Goal: Task Accomplishment & Management: Complete application form

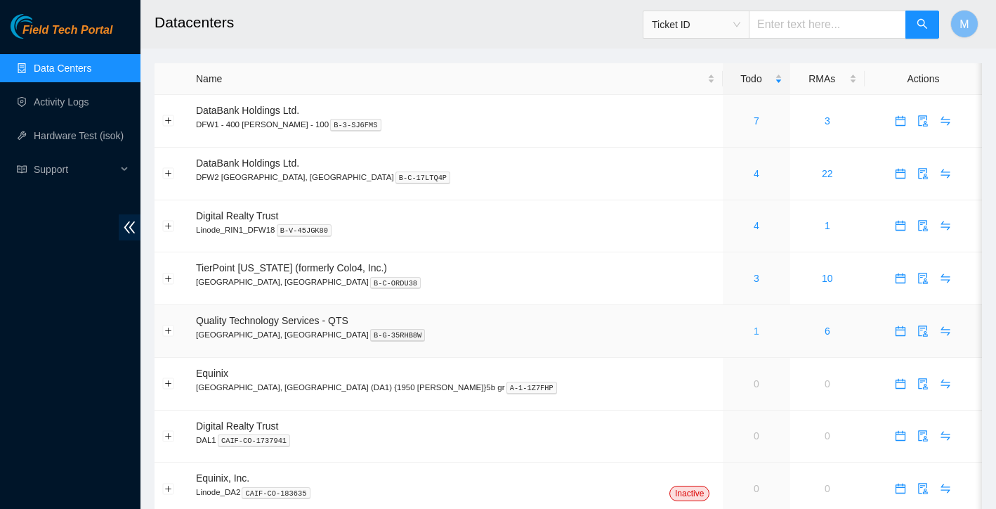
click at [754, 332] on link "1" at bounding box center [757, 330] width 6 height 11
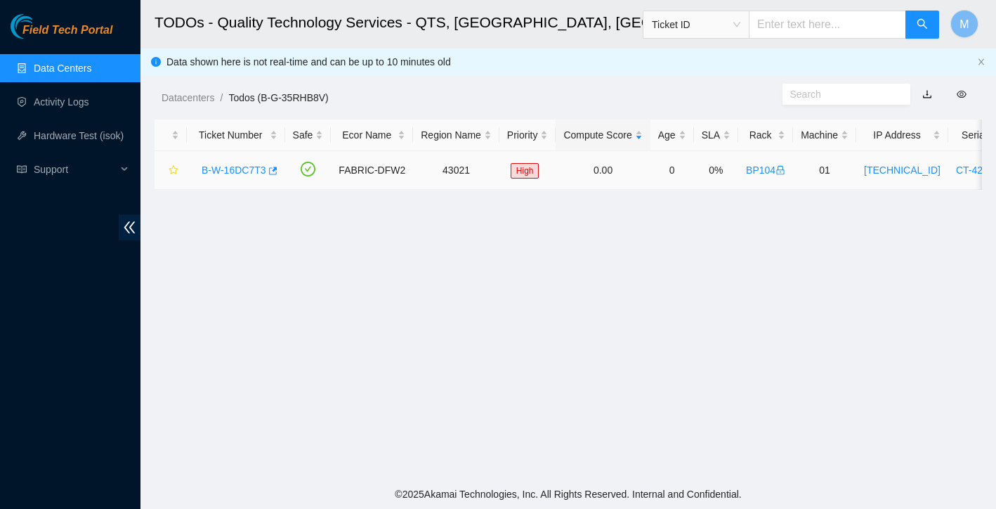
click at [241, 174] on link "B-W-16DC7T3" at bounding box center [234, 169] width 65 height 11
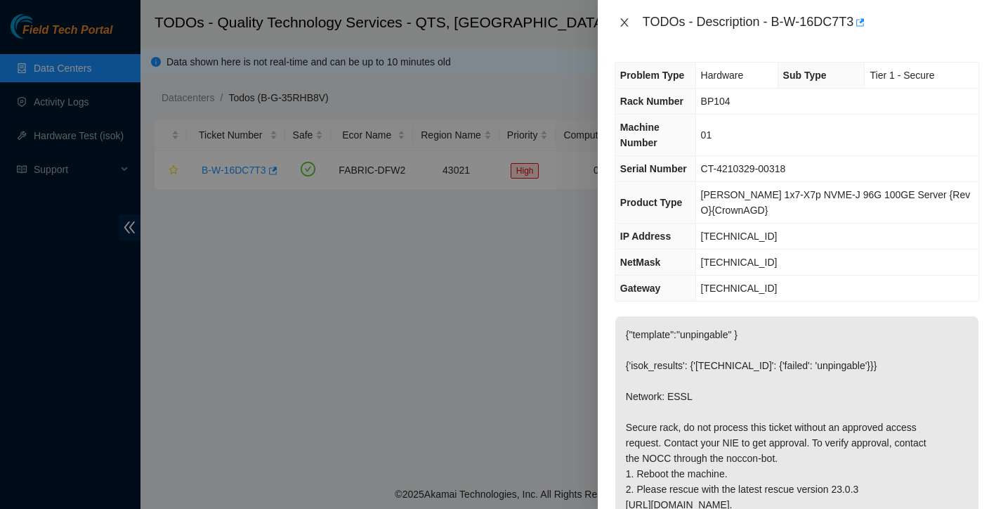
click at [631, 18] on button "Close" at bounding box center [625, 22] width 20 height 13
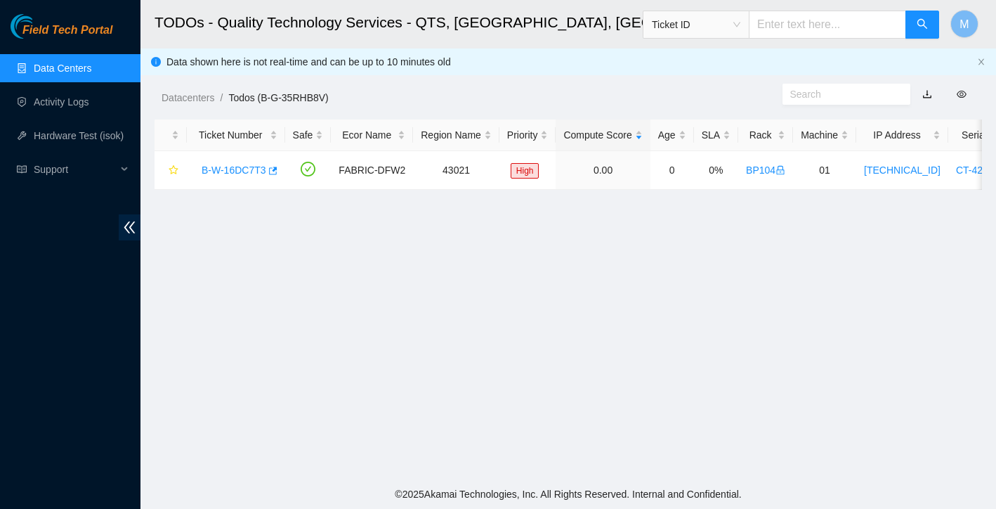
click at [79, 68] on link "Data Centers" at bounding box center [63, 68] width 58 height 11
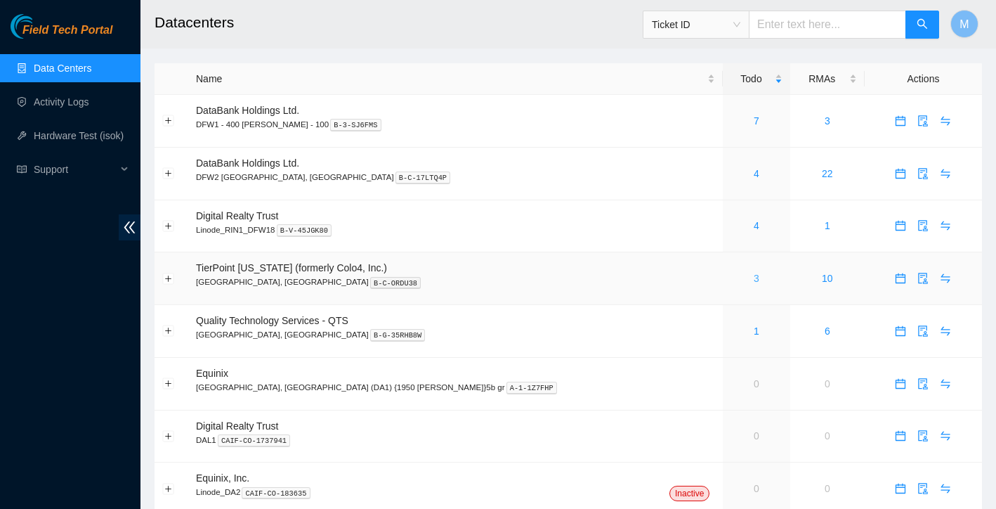
click at [754, 276] on link "3" at bounding box center [757, 278] width 6 height 11
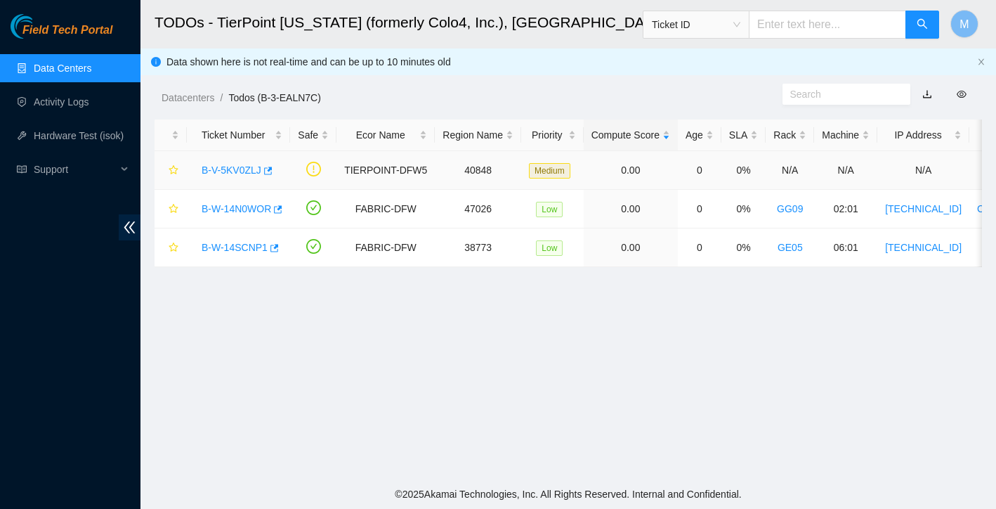
click at [235, 167] on link "B-V-5KV0ZLJ" at bounding box center [232, 169] width 60 height 11
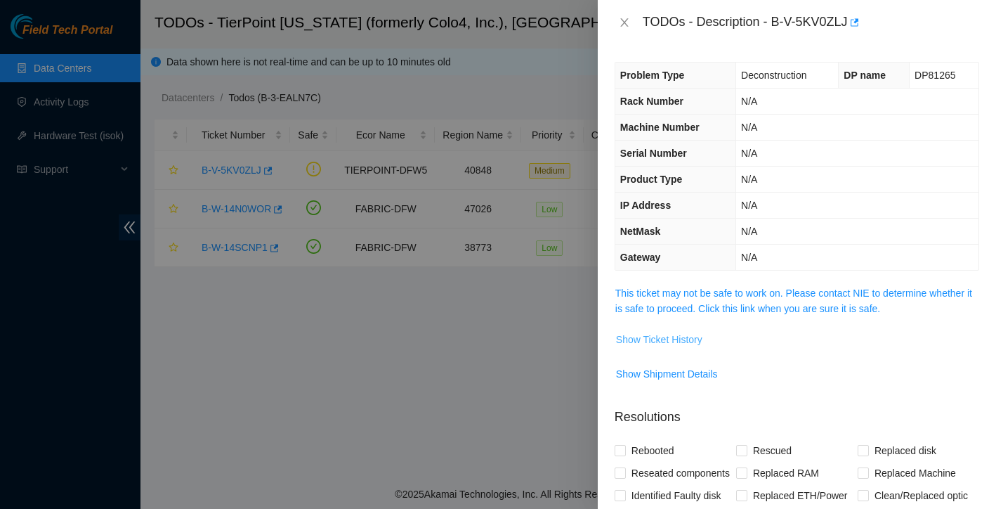
click at [699, 338] on span "Show Ticket History" at bounding box center [659, 339] width 86 height 15
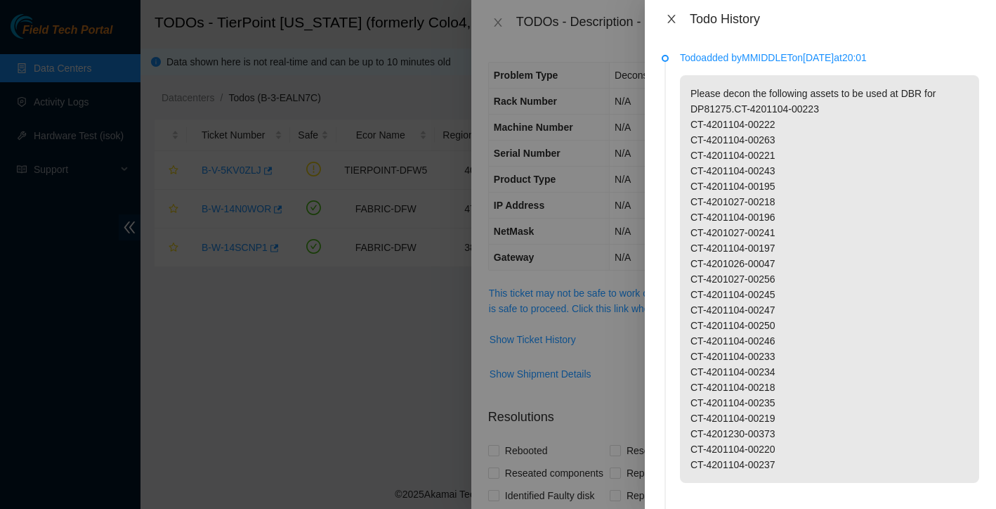
click at [673, 23] on icon "close" at bounding box center [671, 18] width 11 height 11
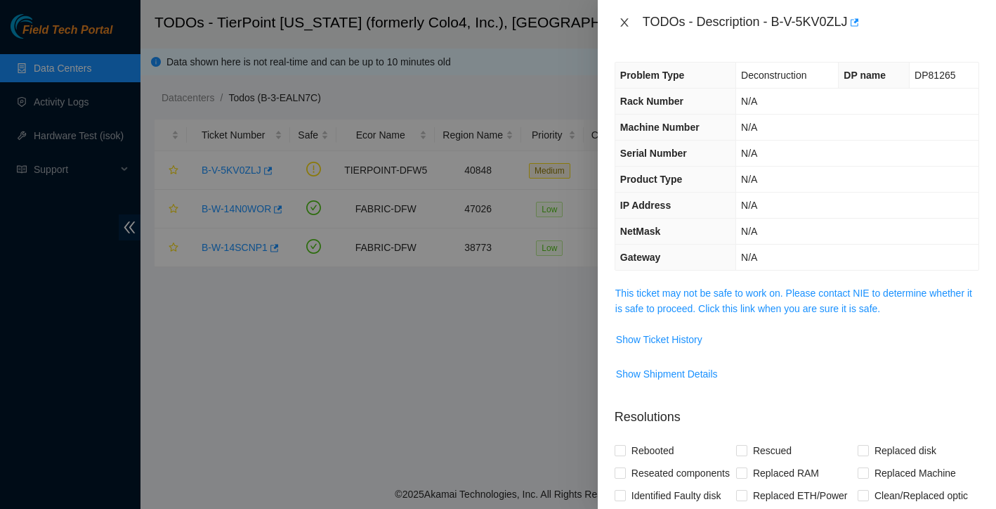
click at [623, 24] on icon "close" at bounding box center [624, 22] width 8 height 8
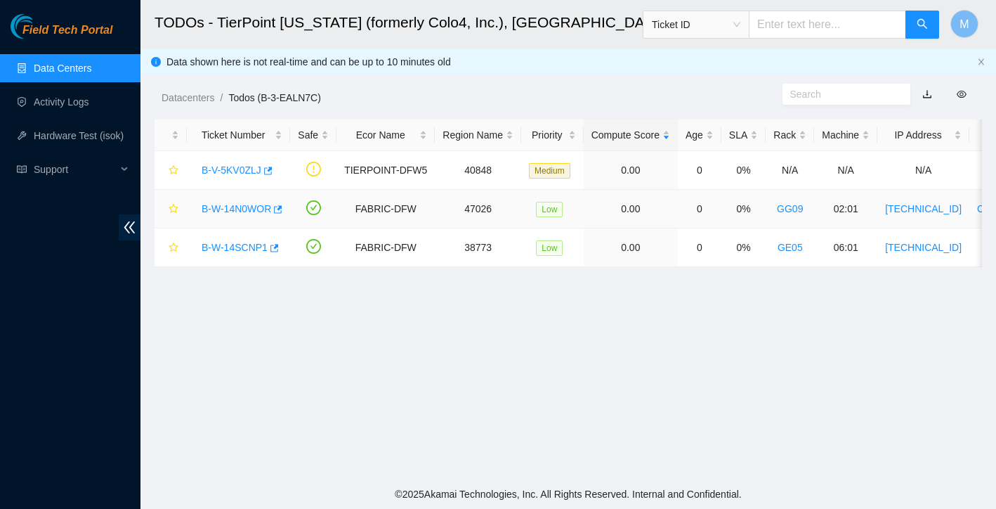
click at [247, 211] on link "B-W-14N0WOR" at bounding box center [237, 208] width 70 height 11
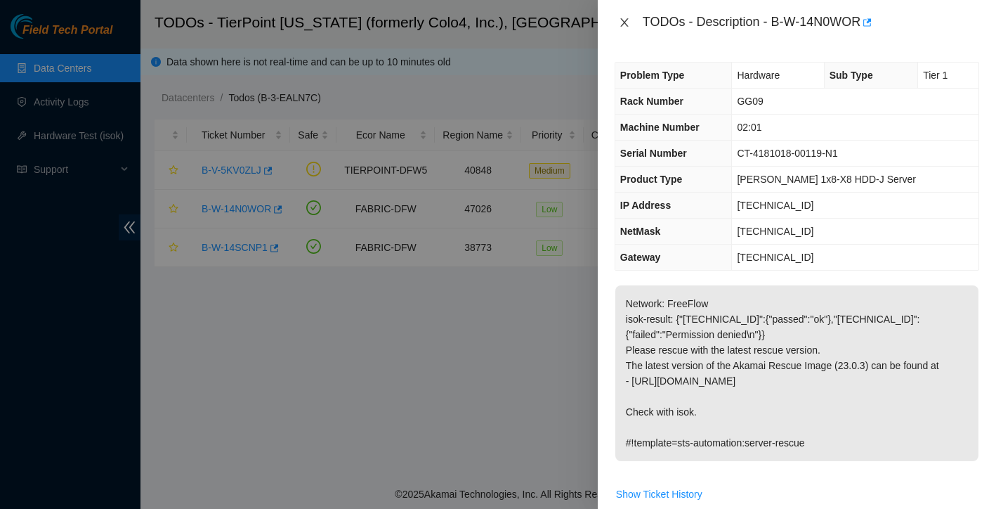
click at [627, 17] on icon "close" at bounding box center [624, 22] width 11 height 11
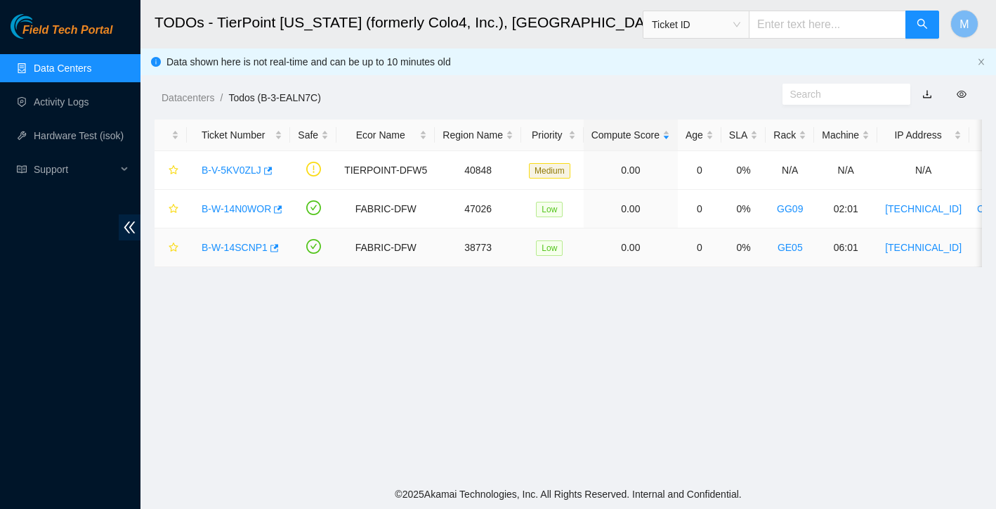
click at [240, 248] on link "B-W-14SCNP1" at bounding box center [235, 247] width 66 height 11
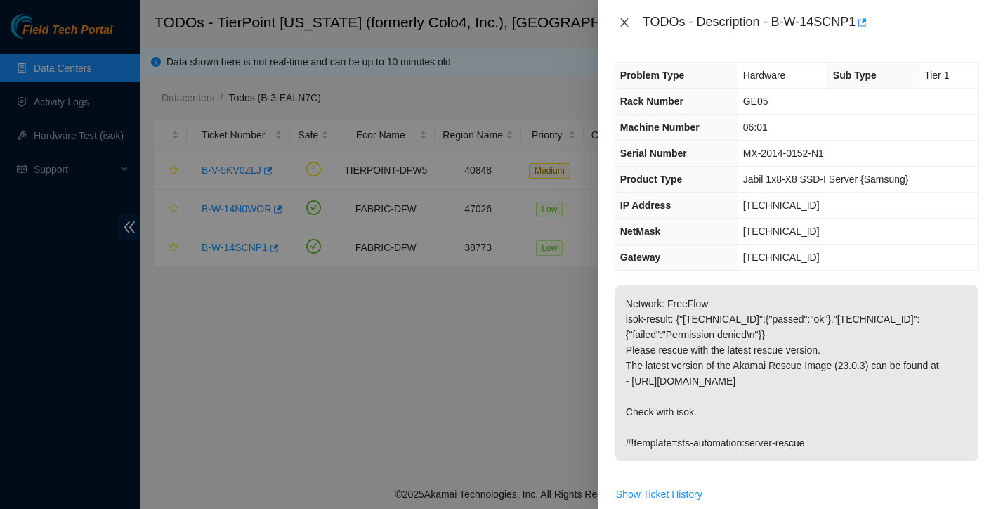
click at [625, 22] on icon "close" at bounding box center [624, 22] width 8 height 8
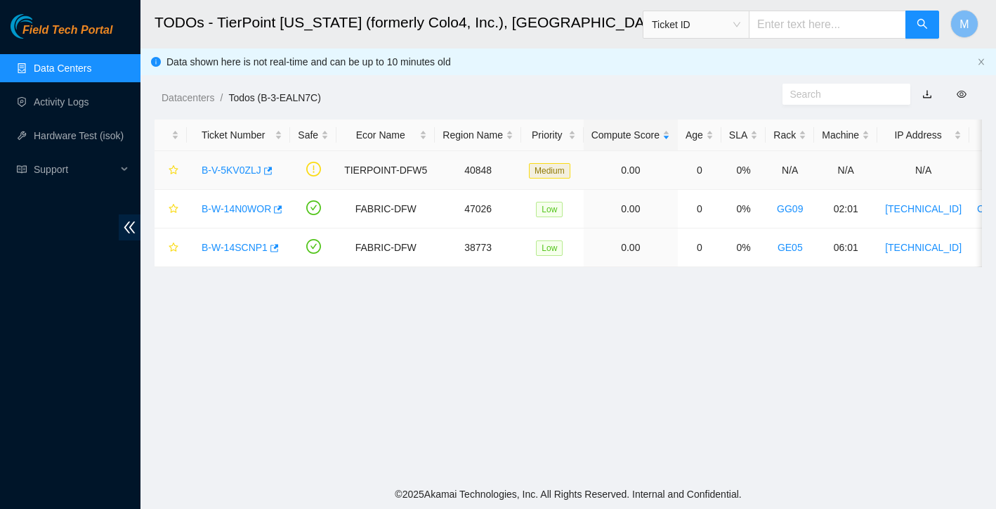
click at [222, 171] on link "B-V-5KV0ZLJ" at bounding box center [232, 169] width 60 height 11
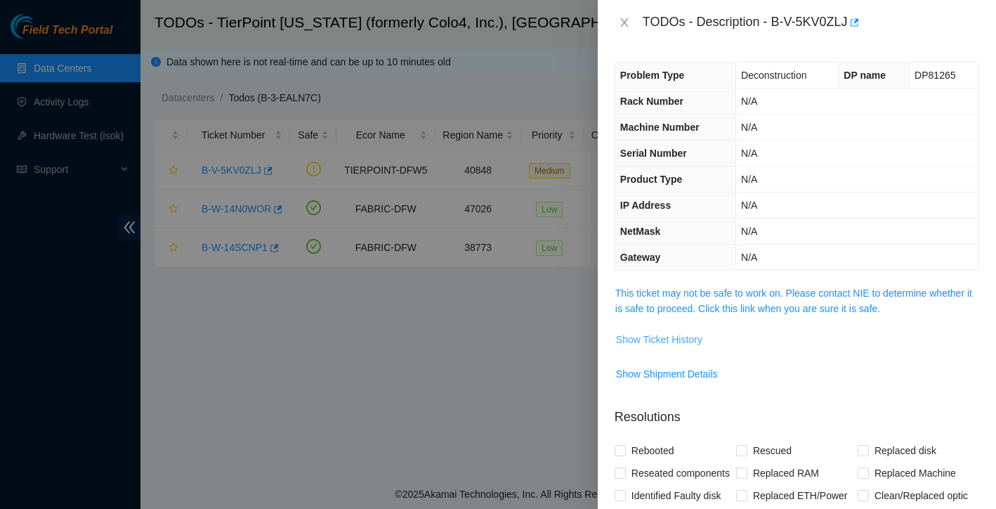
scroll to position [11, 0]
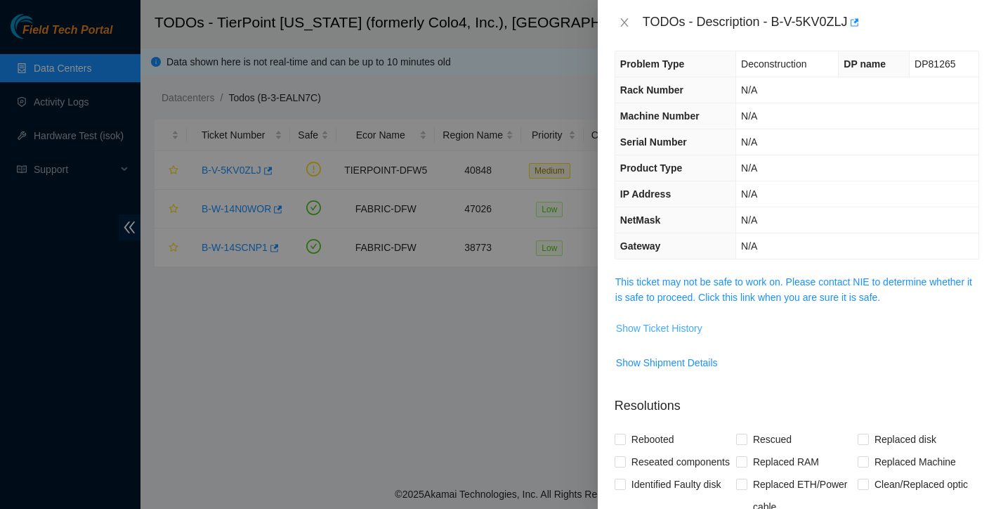
click at [674, 318] on button "Show Ticket History" at bounding box center [660, 328] width 88 height 22
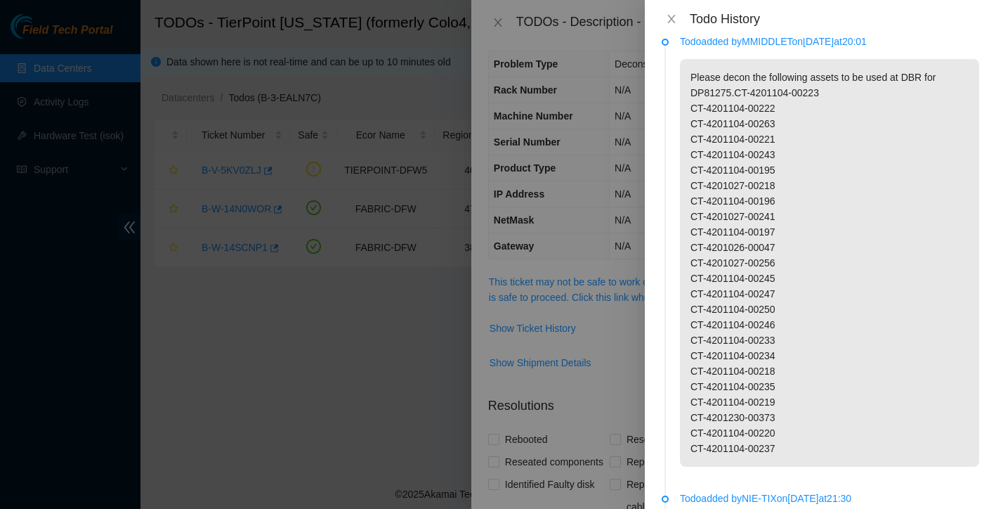
scroll to position [22, 0]
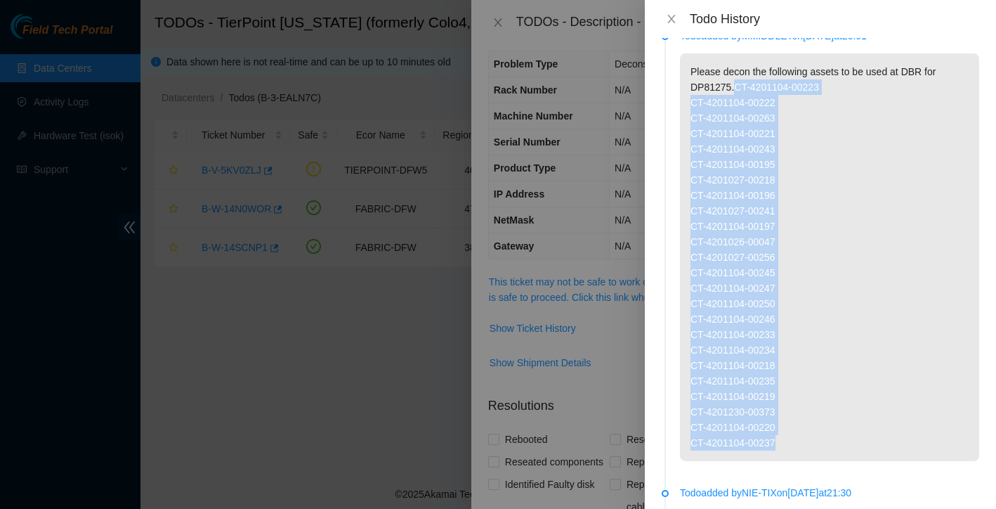
drag, startPoint x: 737, startPoint y: 87, endPoint x: 892, endPoint y: 448, distance: 392.8
click at [892, 448] on p "Please decon the following assets to be used at DBR for DP81275.CT-4201104-0022…" at bounding box center [829, 257] width 299 height 408
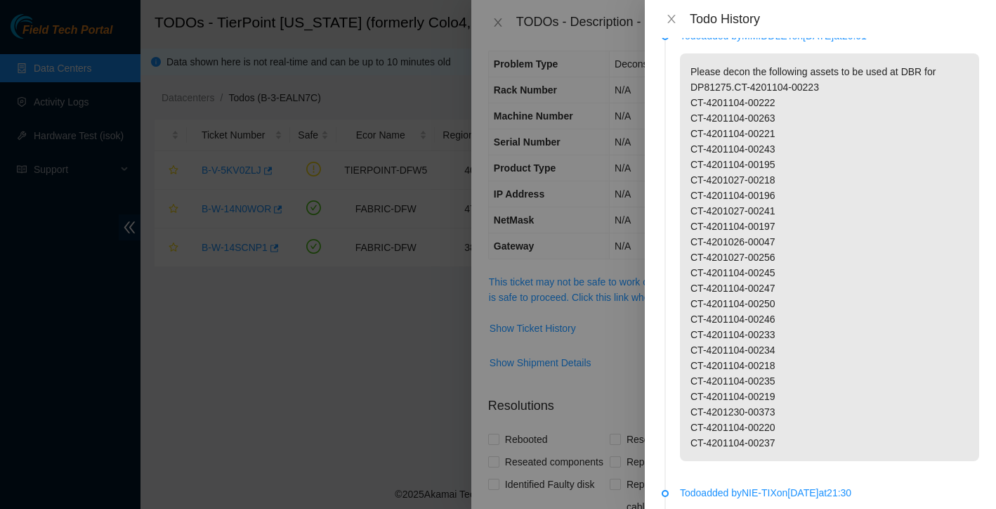
click at [375, 384] on div at bounding box center [498, 254] width 996 height 509
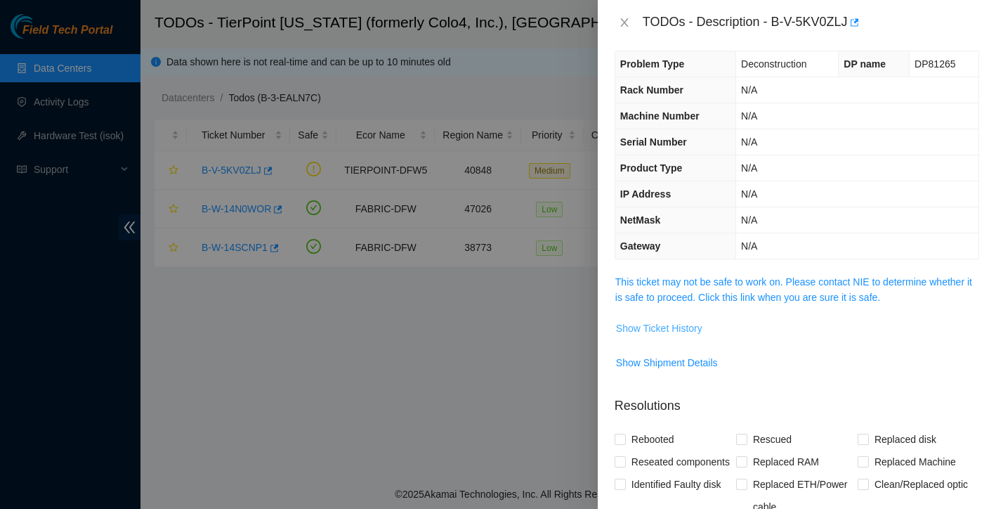
click at [652, 327] on span "Show Ticket History" at bounding box center [659, 327] width 86 height 15
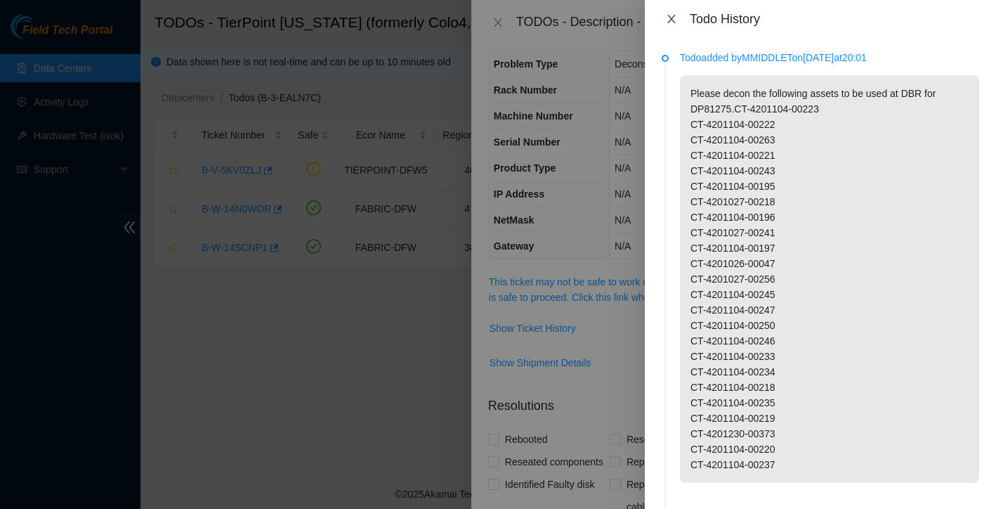
scroll to position [0, 0]
click at [673, 18] on icon "close" at bounding box center [671, 18] width 11 height 11
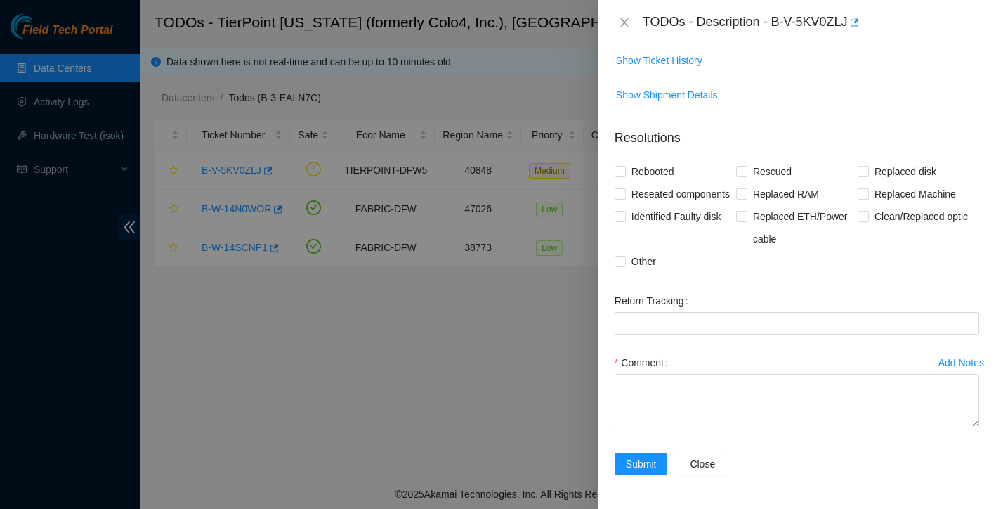
scroll to position [301, 0]
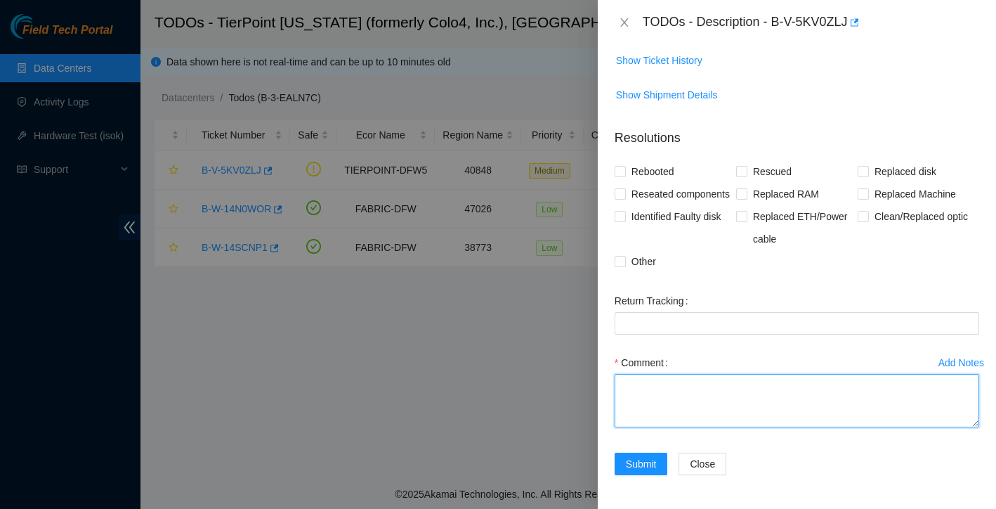
click at [653, 400] on textarea "Comment" at bounding box center [797, 400] width 365 height 53
click at [860, 386] on textarea "This was completed packed the following items:" at bounding box center [797, 400] width 365 height 53
paste textarea "Servers CT-4201104-00243 CT-4201104-00247 CT-4201104-00250 CT-4201104-00246 CT-…"
type textarea "This was completed packed the following items: Servers CT-4201104-00243 CT-4201…"
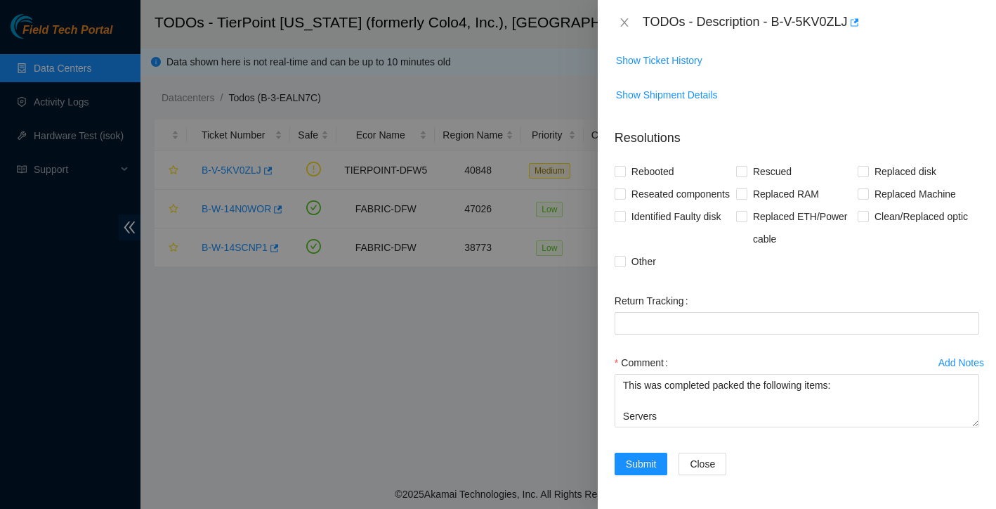
click at [618, 274] on form "Resolutions Rebooted Rescued Replaced disk Reseated components Replaced RAM Rep…" at bounding box center [797, 304] width 365 height 375
click at [618, 261] on input "Other" at bounding box center [620, 261] width 10 height 10
checkbox input "true"
click at [659, 460] on button "Submit" at bounding box center [641, 463] width 53 height 22
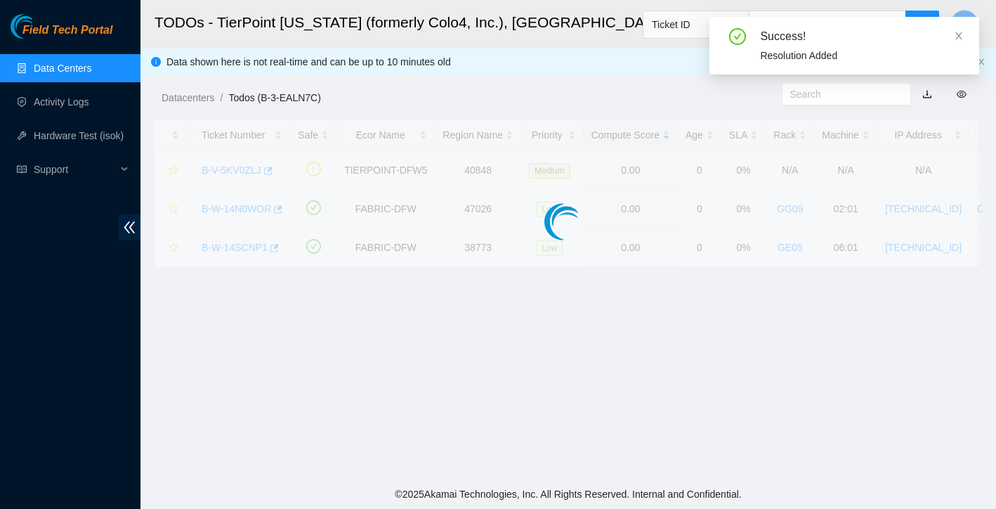
scroll to position [275, 0]
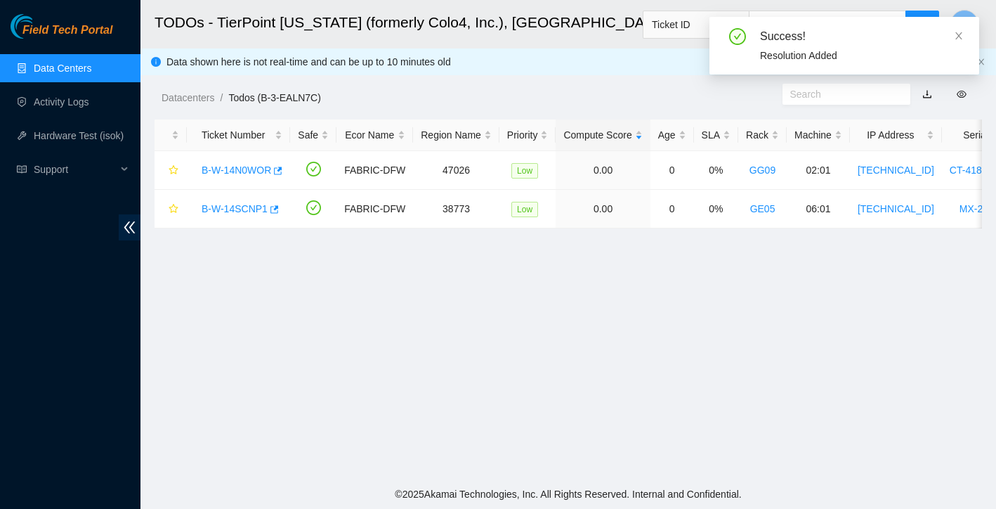
click at [82, 65] on link "Data Centers" at bounding box center [63, 68] width 58 height 11
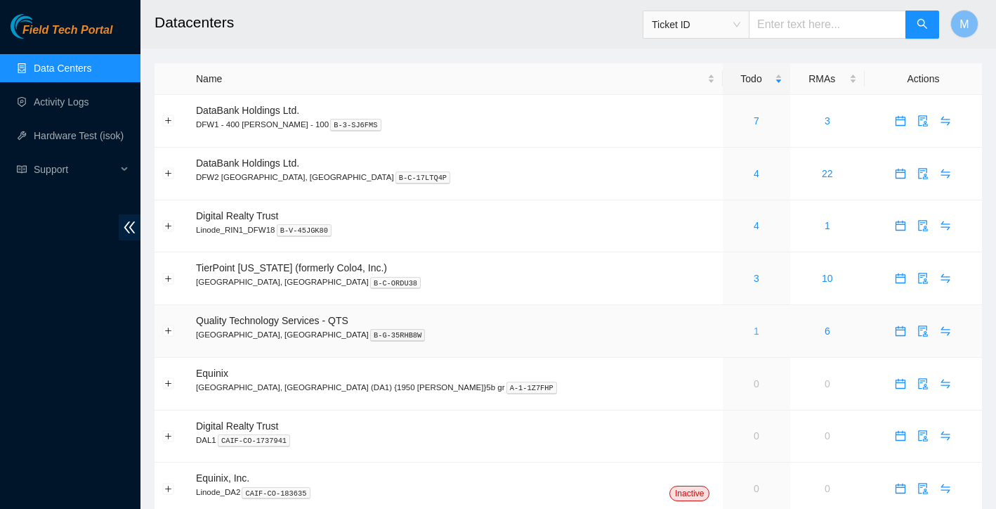
click at [754, 334] on link "1" at bounding box center [757, 330] width 6 height 11
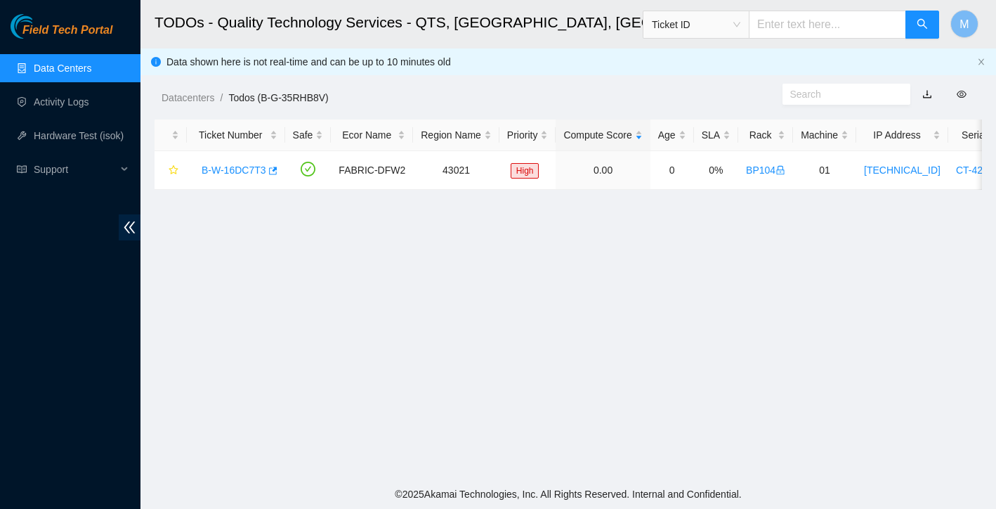
click at [91, 74] on link "Data Centers" at bounding box center [63, 68] width 58 height 11
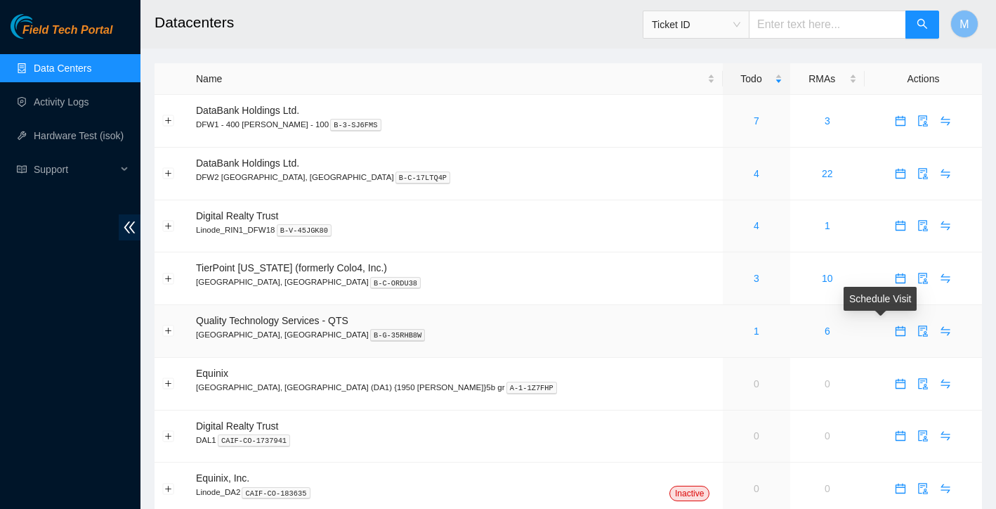
click at [896, 329] on icon "calendar" at bounding box center [901, 331] width 10 height 10
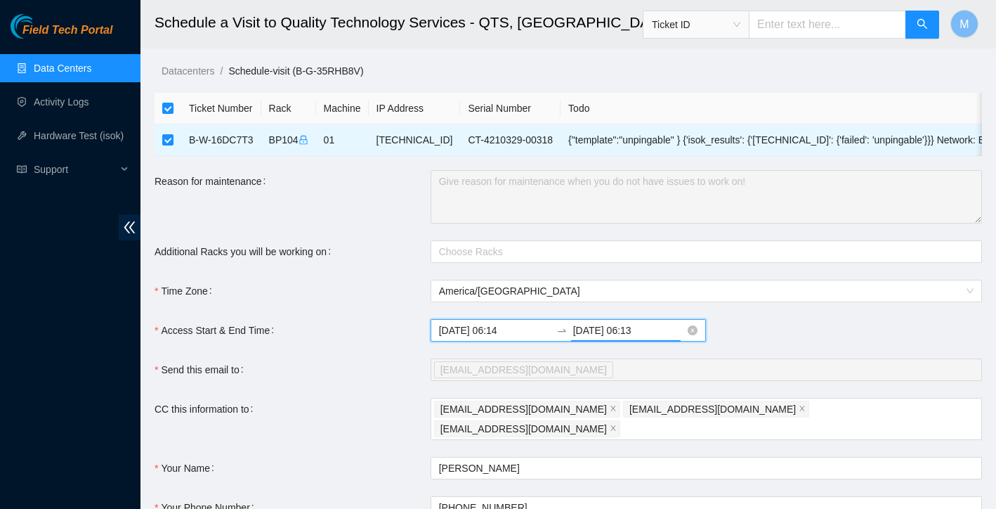
click at [620, 330] on input "[DATE] 06:13" at bounding box center [629, 330] width 112 height 15
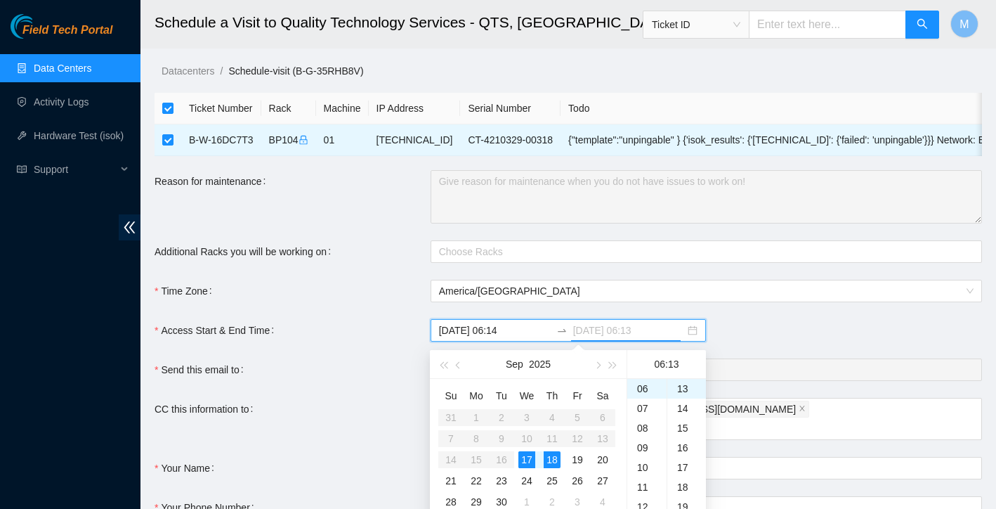
click at [528, 457] on div "17" at bounding box center [527, 459] width 17 height 17
click at [644, 442] on div "23" at bounding box center [646, 445] width 39 height 20
type input "[DATE] 23:13"
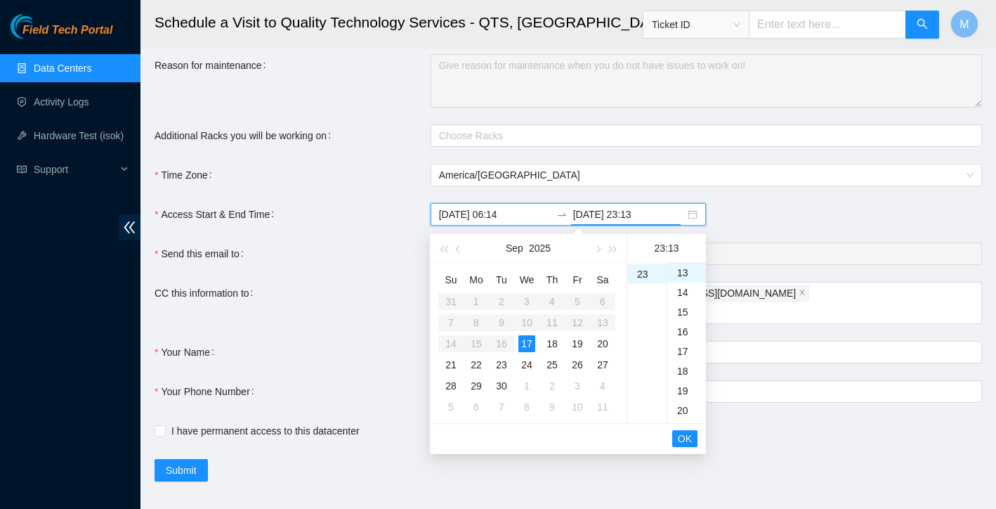
scroll to position [115, 0]
click at [691, 433] on span "OK" at bounding box center [685, 438] width 14 height 15
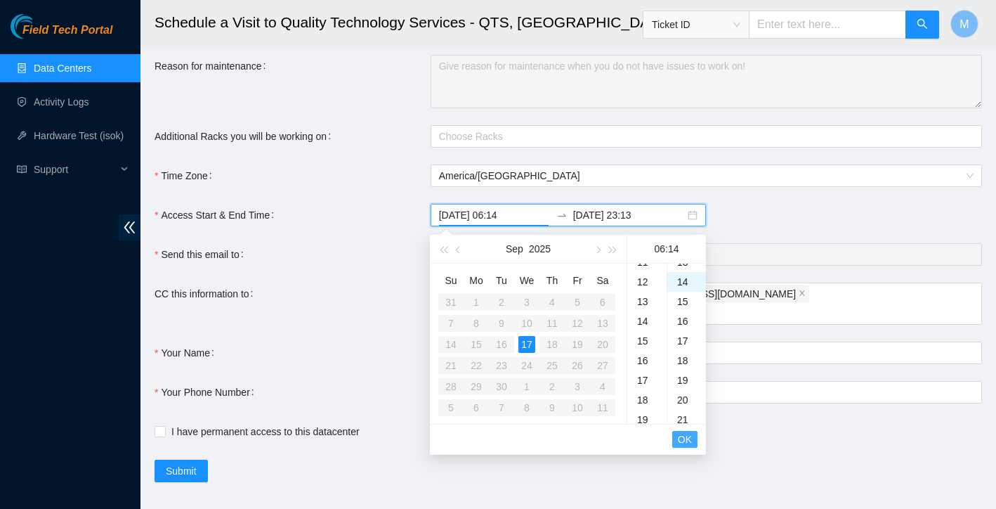
scroll to position [275, 0]
click at [691, 433] on span "OK" at bounding box center [685, 438] width 14 height 15
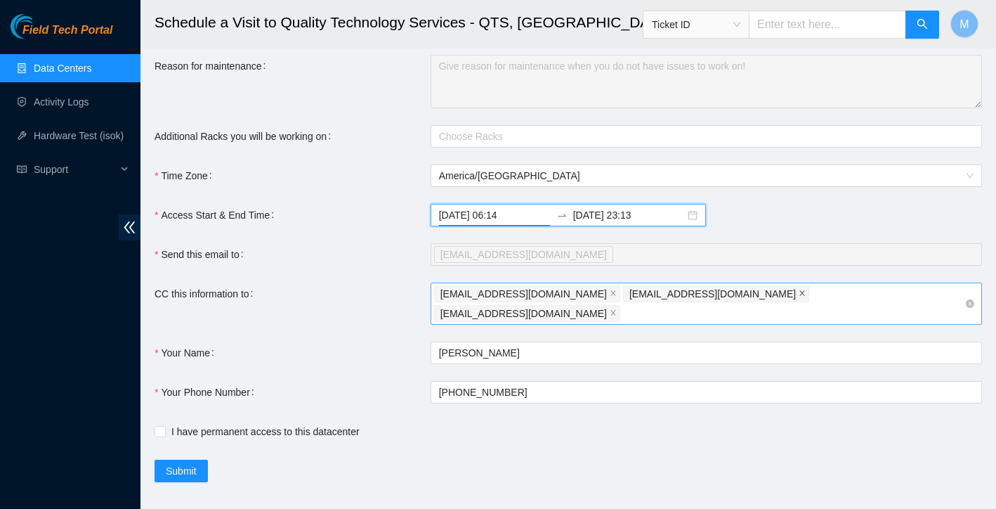
click at [799, 294] on icon "close" at bounding box center [802, 292] width 7 height 7
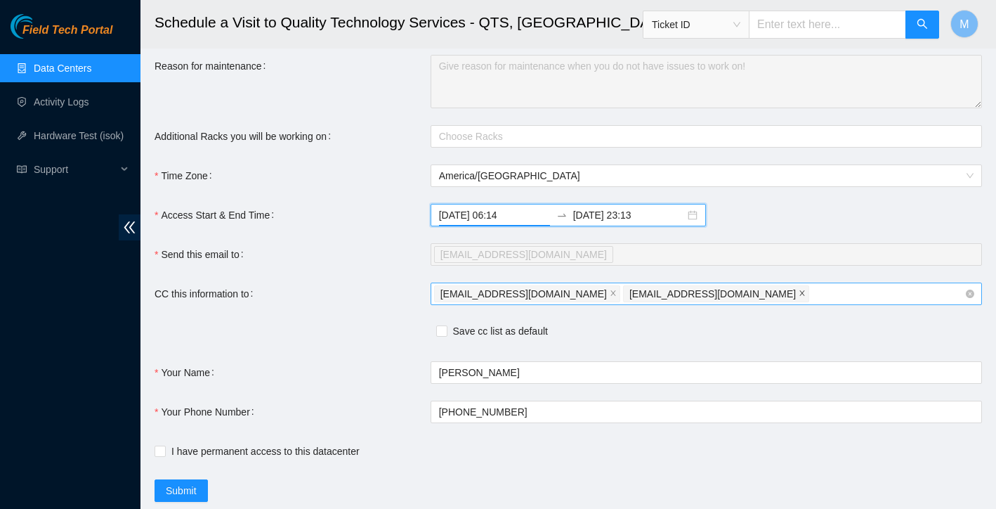
click at [799, 297] on icon "close" at bounding box center [802, 292] width 7 height 7
click at [159, 456] on span at bounding box center [160, 450] width 11 height 11
click at [159, 455] on input "I have permanent access to this datacenter" at bounding box center [160, 450] width 10 height 10
checkbox input "true"
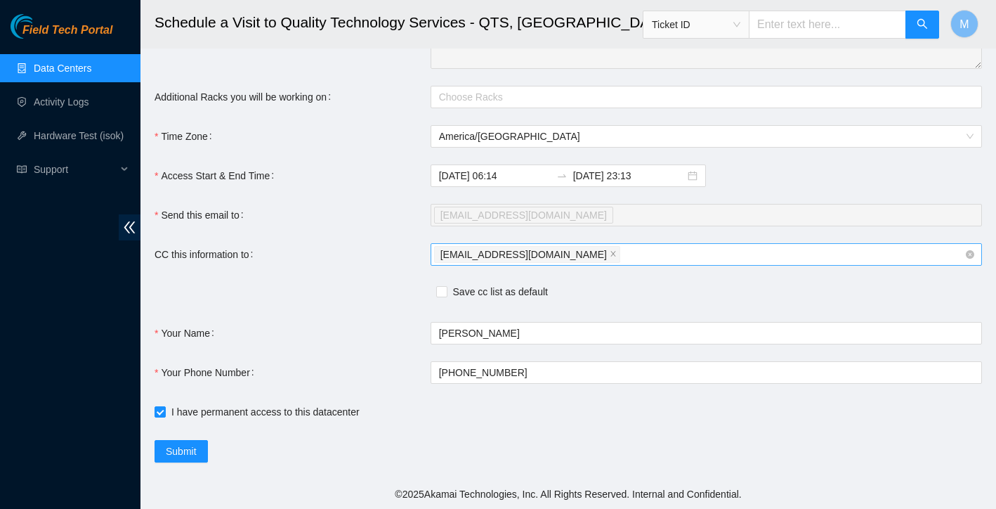
scroll to position [155, 0]
click at [185, 449] on span "Submit" at bounding box center [181, 450] width 31 height 15
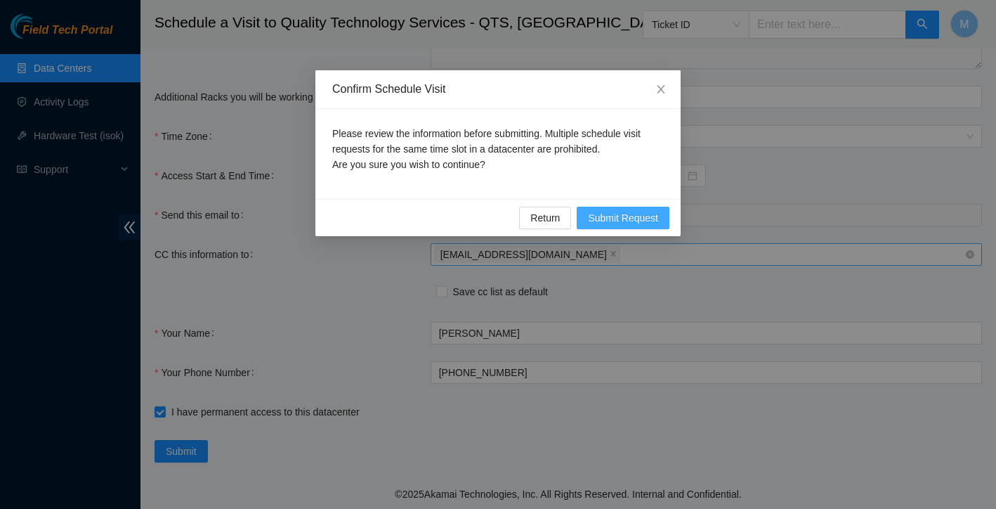
click at [632, 220] on span "Submit Request" at bounding box center [623, 217] width 70 height 15
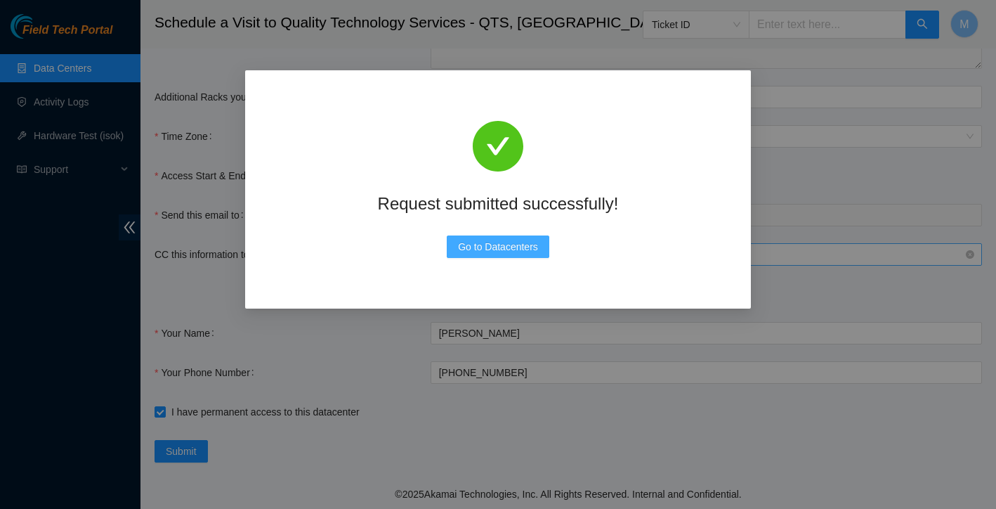
click at [524, 243] on span "Go to Datacenters" at bounding box center [498, 246] width 80 height 15
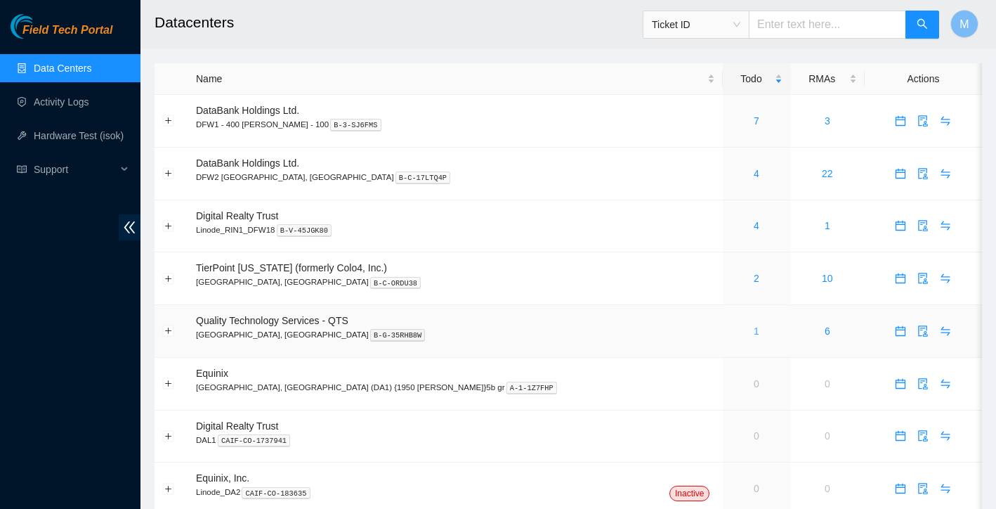
click at [754, 332] on link "1" at bounding box center [757, 330] width 6 height 11
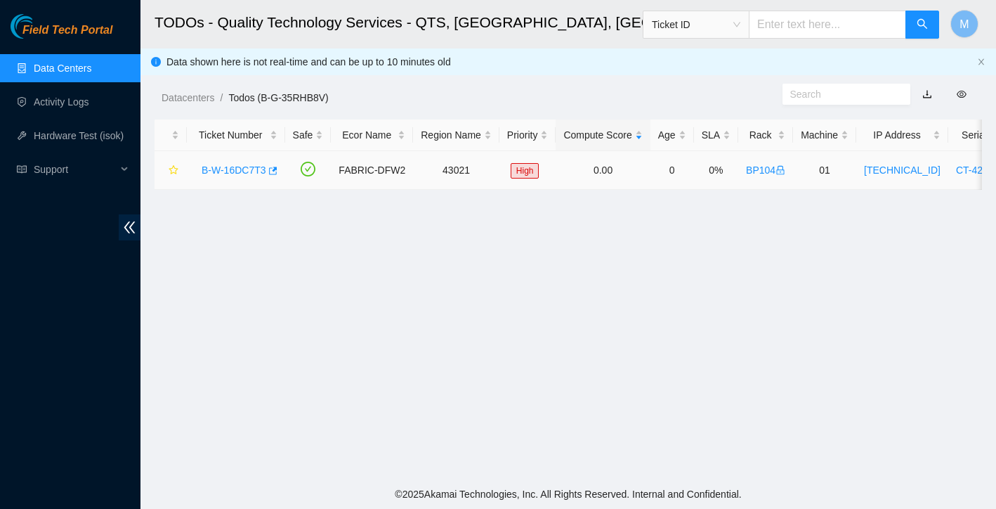
click at [245, 173] on link "B-W-16DC7T3" at bounding box center [234, 169] width 65 height 11
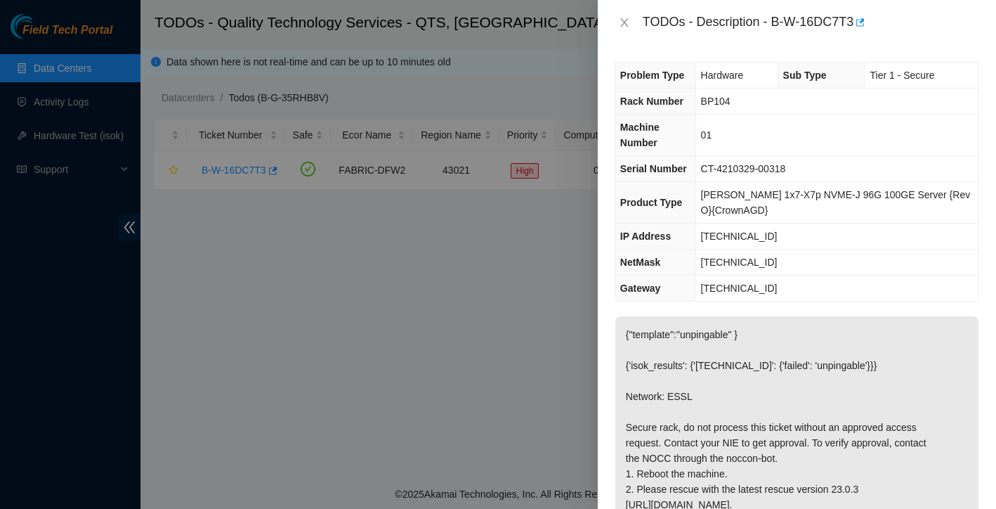
click at [560, 29] on div at bounding box center [498, 254] width 996 height 509
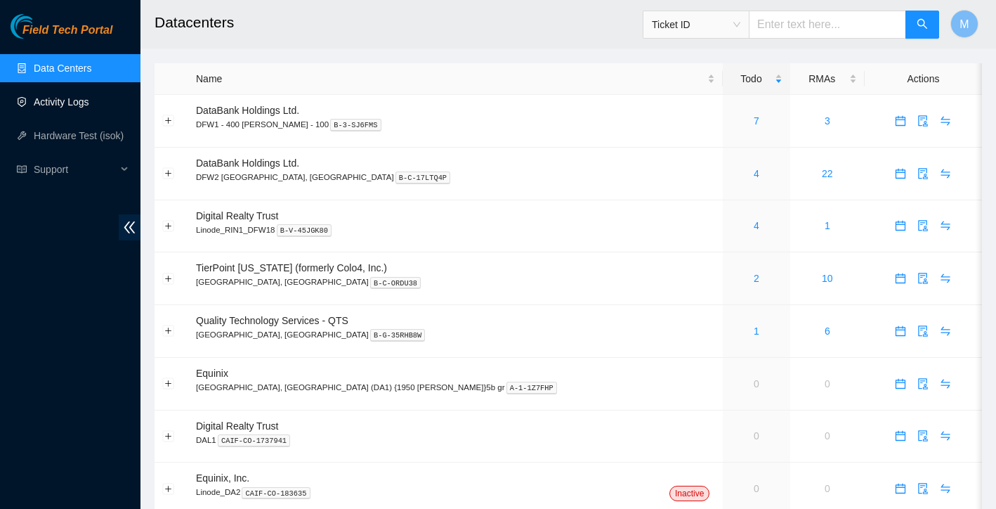
click at [63, 103] on link "Activity Logs" at bounding box center [62, 101] width 56 height 11
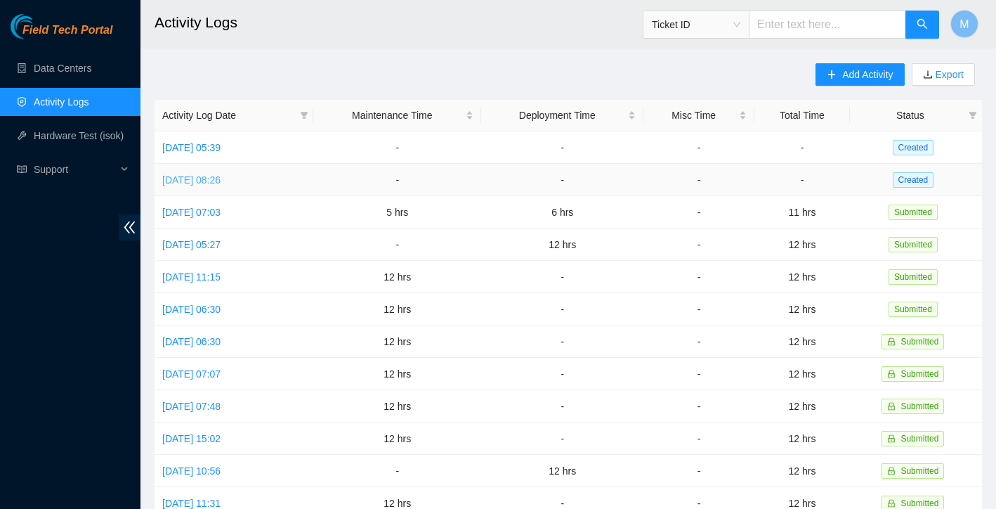
click at [221, 181] on link "Tue, 16 Sep 2025 08:26" at bounding box center [191, 179] width 58 height 11
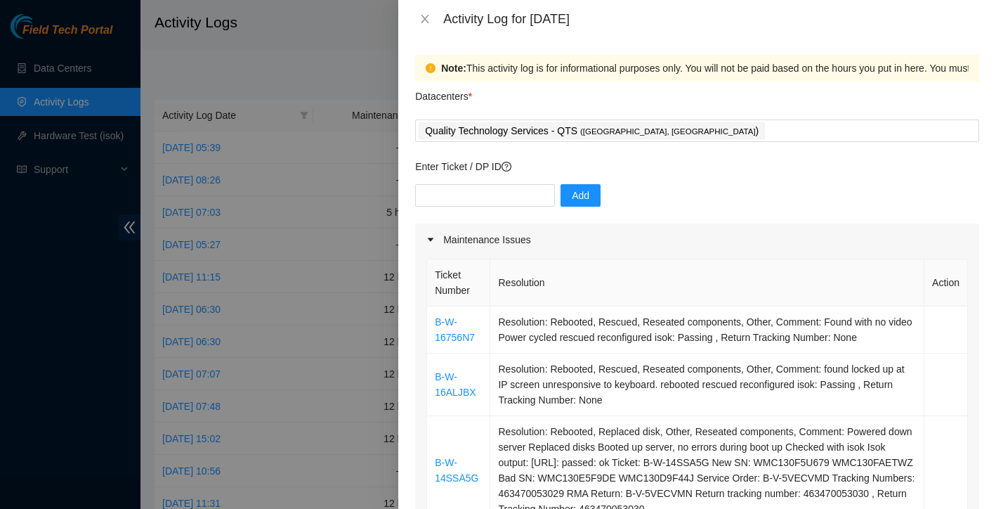
scroll to position [224, 0]
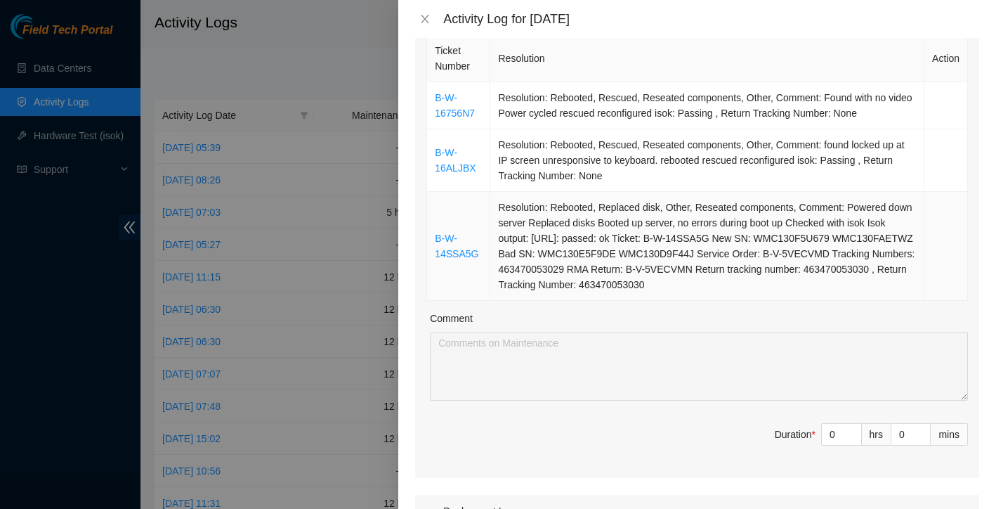
drag, startPoint x: 431, startPoint y: 88, endPoint x: 837, endPoint y: 294, distance: 455.6
click at [837, 294] on tbody "B-W-16756N7 Resolution: Rebooted, Rescued, Reseated components, Other, Comment:…" at bounding box center [697, 191] width 541 height 219
copy tbody "B-W-16756N7 Resolution: Rebooted, Rescued, Reseated components, Other, Comment:…"
click at [835, 433] on input "0" at bounding box center [841, 434] width 39 height 21
type input "1"
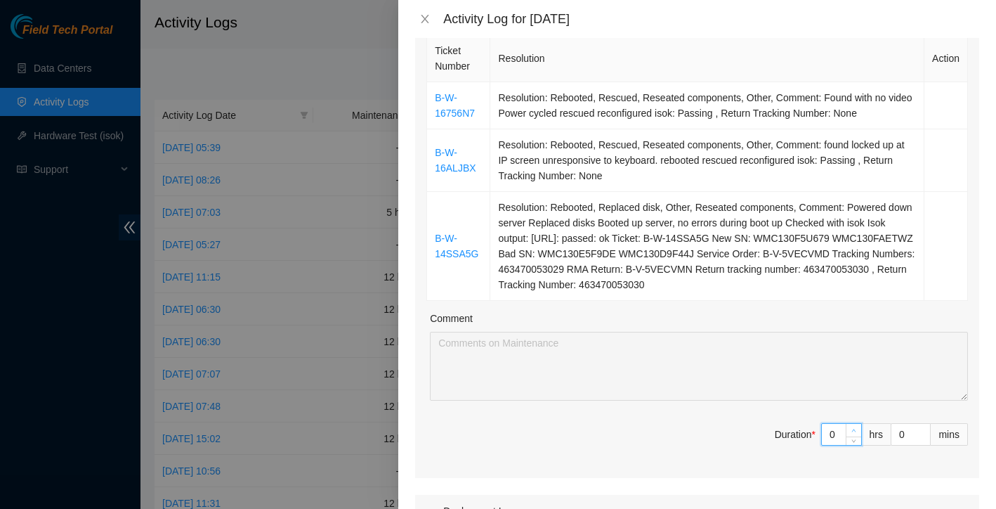
type input "1"
click at [853, 430] on icon "up" at bounding box center [854, 430] width 5 height 5
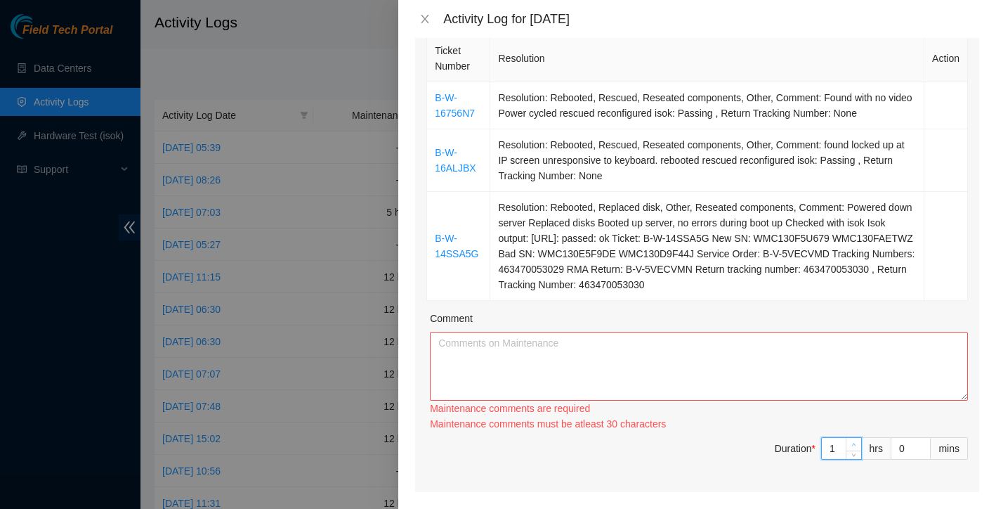
type input "2"
click at [853, 442] on icon "up" at bounding box center [854, 444] width 5 height 5
type input "3"
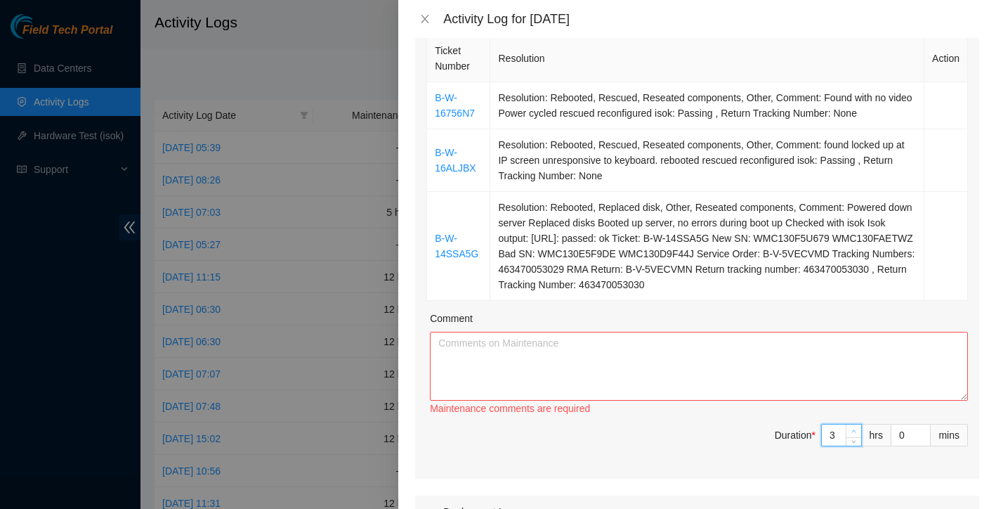
click at [853, 430] on icon "up" at bounding box center [854, 431] width 5 height 5
type input "4"
click at [853, 430] on span "up" at bounding box center [854, 431] width 8 height 8
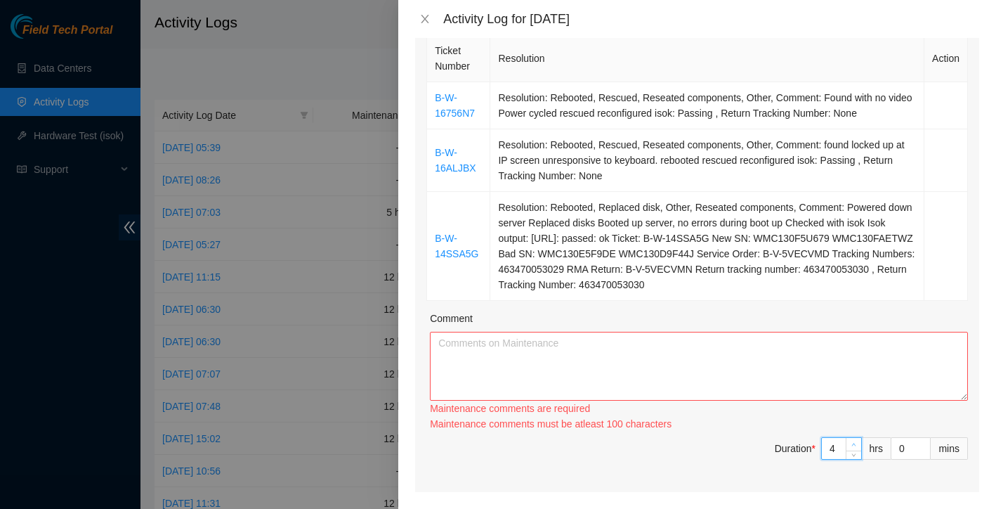
type input "5"
click at [853, 430] on div "Ticket Number Resolution Action B-W-16756N7 Resolution: Rebooted, Rescued, Rese…" at bounding box center [697, 262] width 564 height 460
click at [853, 430] on div "Maintenance comments must be atleast 100 characters" at bounding box center [699, 423] width 538 height 15
type input "6"
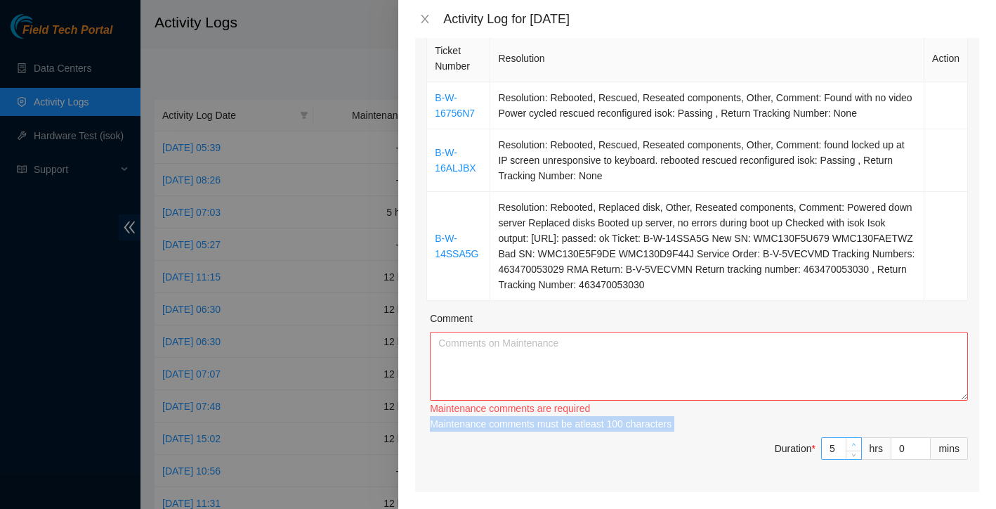
type input "6"
click at [853, 441] on span "up" at bounding box center [854, 445] width 8 height 8
click at [729, 351] on textarea "Comment" at bounding box center [699, 366] width 538 height 69
paste textarea "B-W-16756N7 Resolution: Rebooted, Rescued, Reseated components, Other, Comment:…"
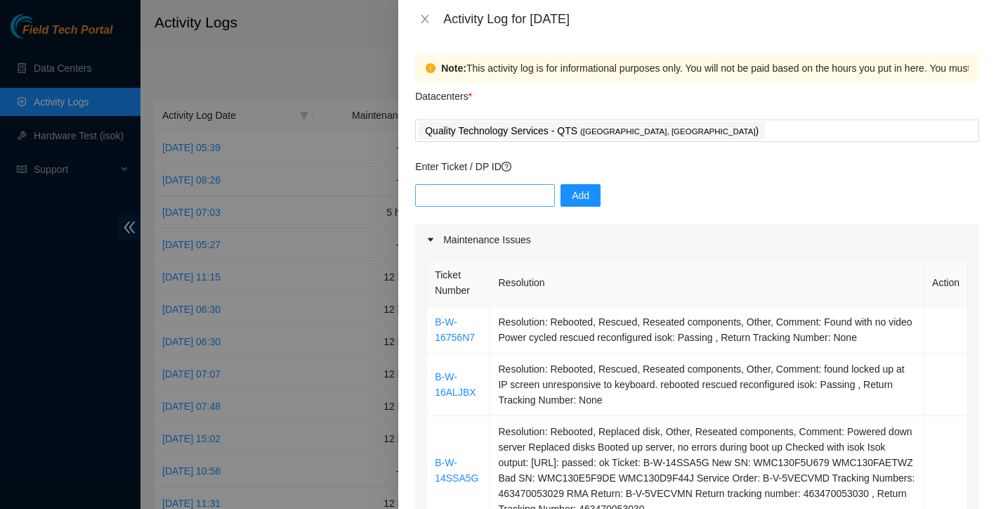
scroll to position [-1, 0]
type textarea "B-W-16756N7 Resolution: Rebooted, Rescued, Reseated components, Other, Comment:…"
click at [490, 202] on input "text" at bounding box center [485, 195] width 140 height 22
paste input "DP81265"
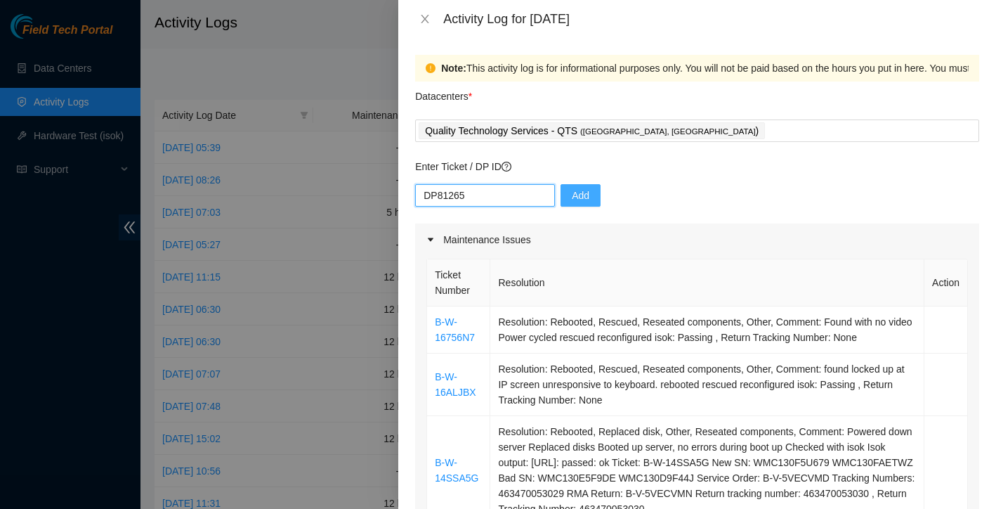
type input "DP81265"
click at [575, 198] on span "Add" at bounding box center [581, 195] width 18 height 15
click at [516, 178] on div "Enter Ticket / DP ID Add" at bounding box center [697, 191] width 564 height 65
click at [507, 193] on input "text" at bounding box center [485, 195] width 140 height 22
paste input "DP81275"
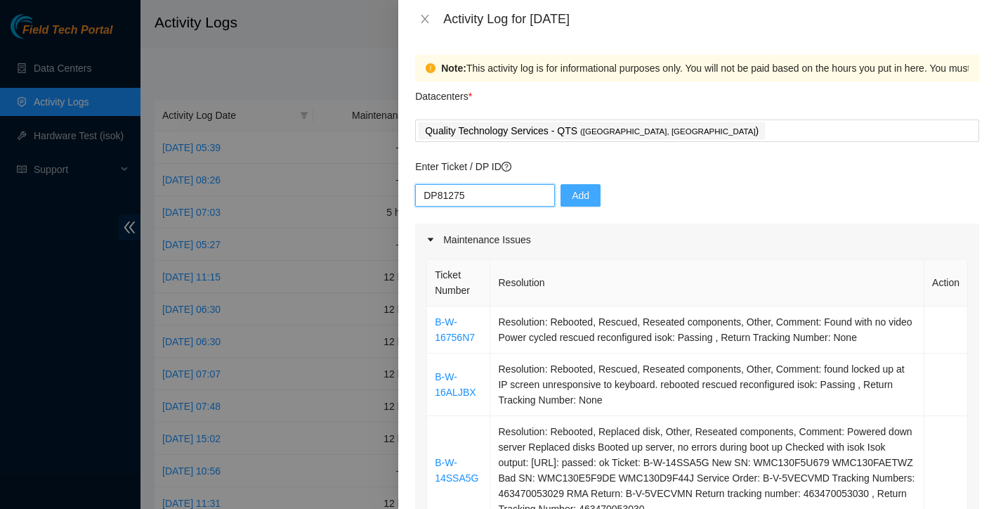
type input "DP81275"
click at [588, 193] on span "Add" at bounding box center [581, 195] width 18 height 15
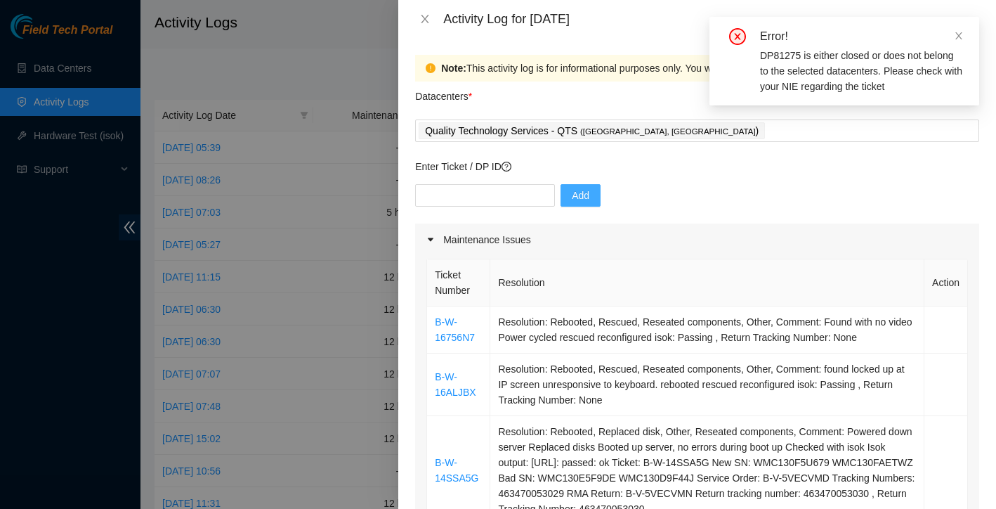
click at [951, 41] on div "Error!" at bounding box center [861, 36] width 202 height 17
click at [960, 36] on icon "close" at bounding box center [959, 35] width 7 height 7
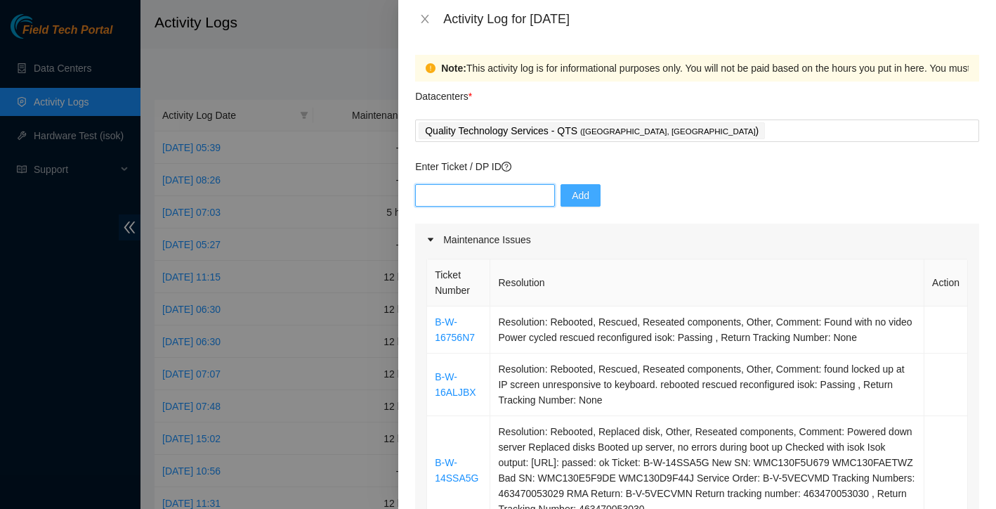
click at [508, 201] on input "text" at bounding box center [485, 195] width 140 height 22
paste input "B-V-5KV0ZMD"
type input "B-V-5KV0ZMD"
click at [566, 193] on button "Add" at bounding box center [581, 195] width 40 height 22
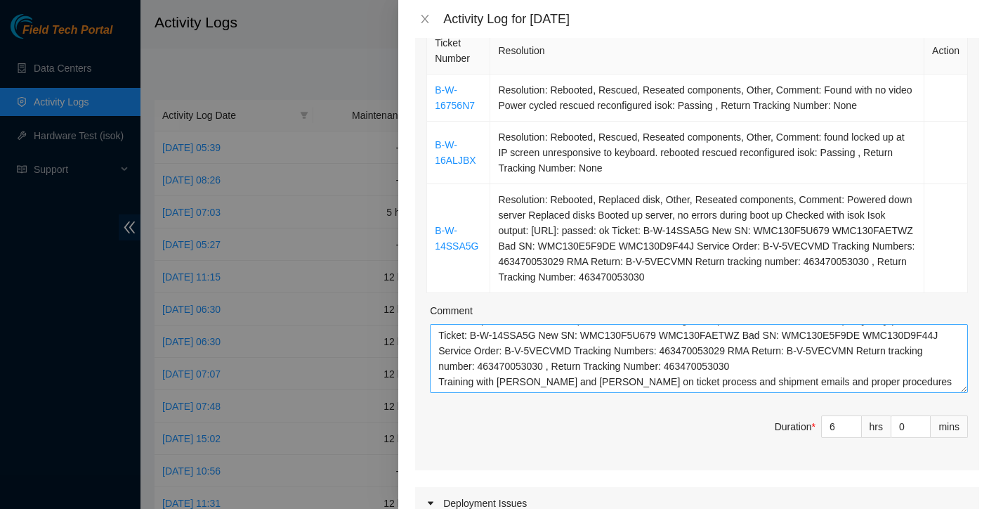
scroll to position [242, 0]
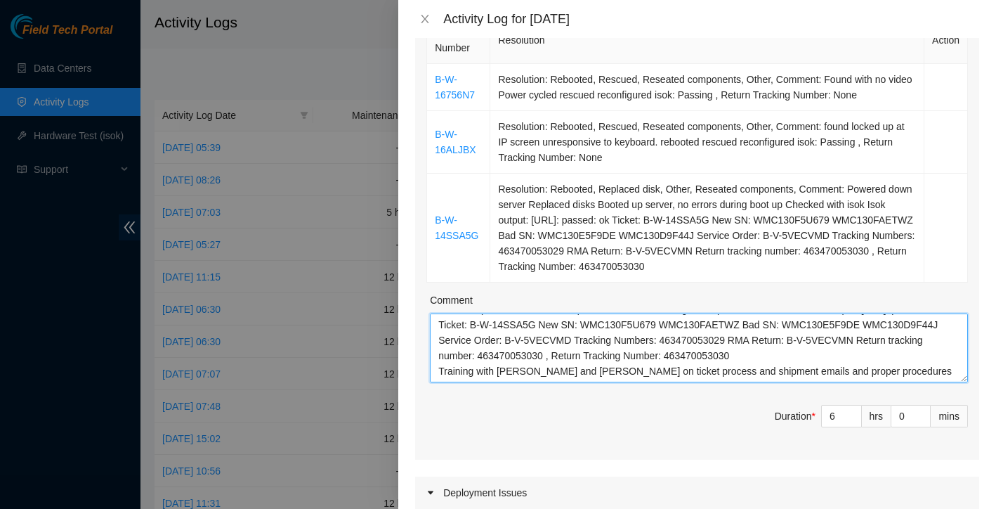
click at [939, 376] on textarea "B-W-16756N7 Resolution: Rebooted, Rescued, Reseated components, Other, Comment:…" at bounding box center [699, 347] width 538 height 69
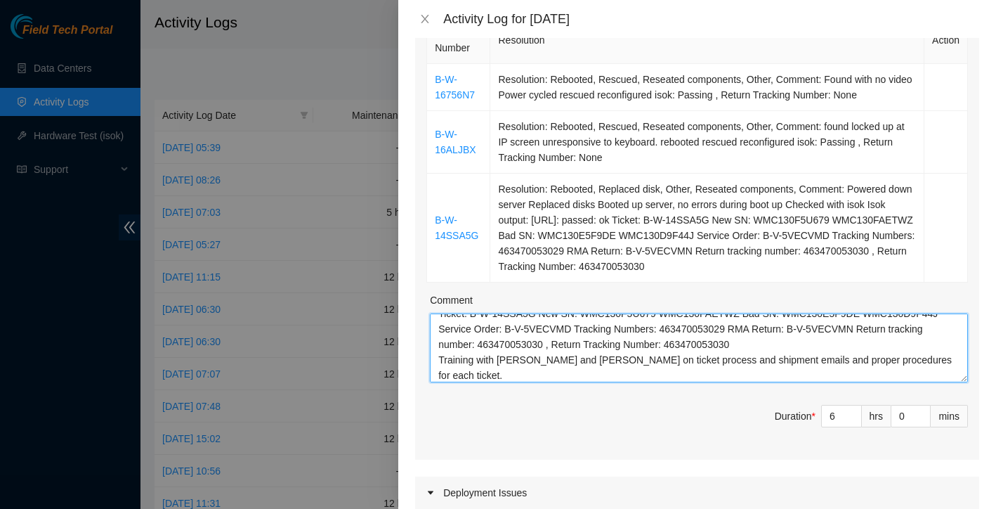
scroll to position [119, 0]
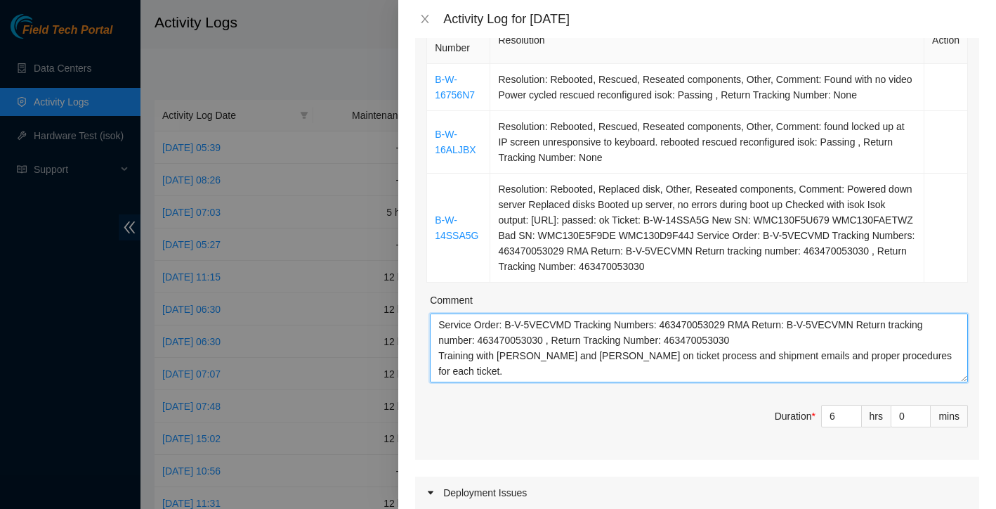
paste textarea "DP81265- TIERPOINT-DFW5: Deconstruct Region TIERPOINT-DFW5g (DP81275) (B-V-5KV0…"
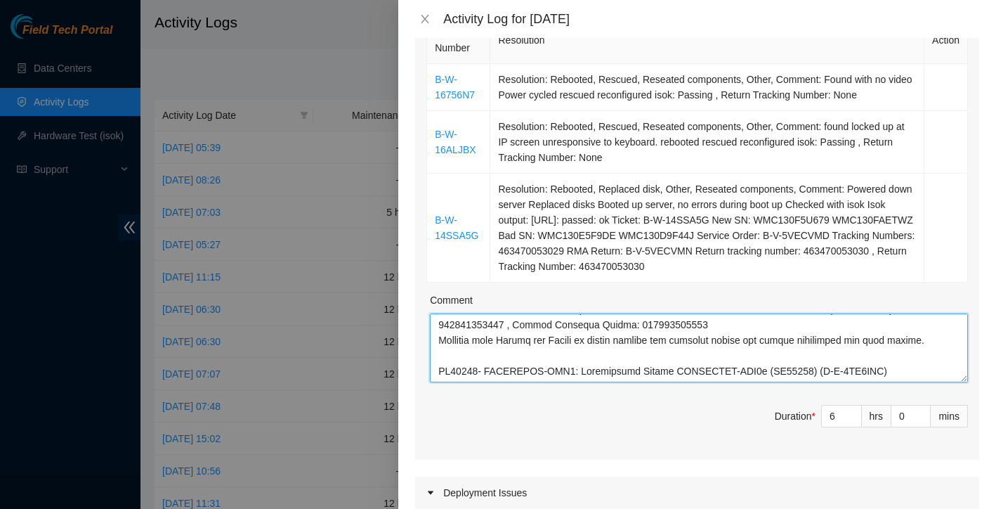
scroll to position [139, 0]
paste textarea "pack and ship decon We are going to do a full region decon 24 servers total (24…"
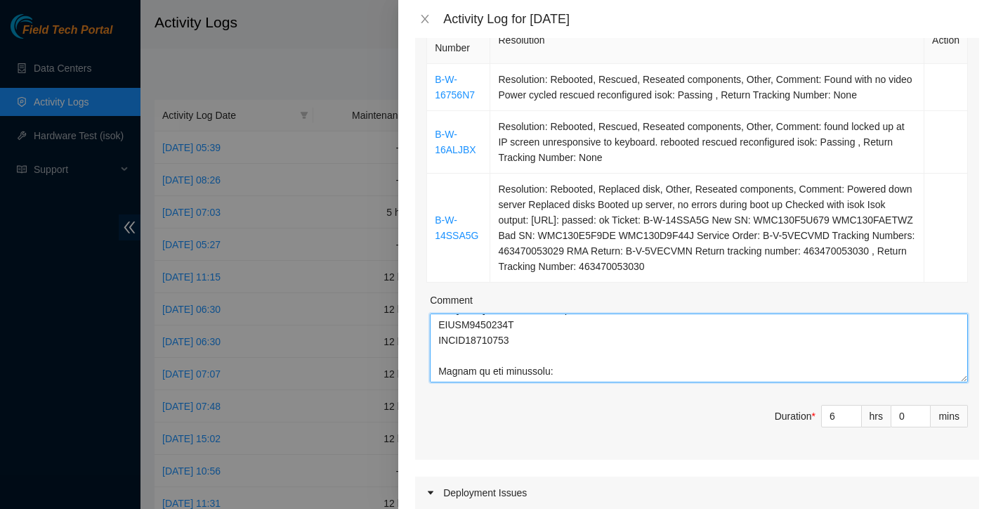
scroll to position [460, 0]
paste textarea "Servers CT-4201104-00243 CT-4201104-00247 CT-4201104-00250 CT-4201104-00246 CT-…"
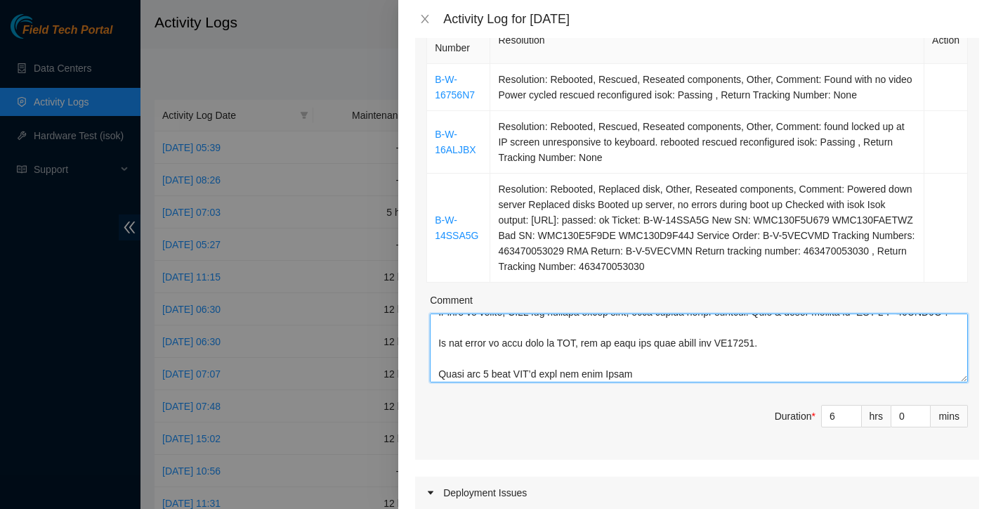
scroll to position [275, 0]
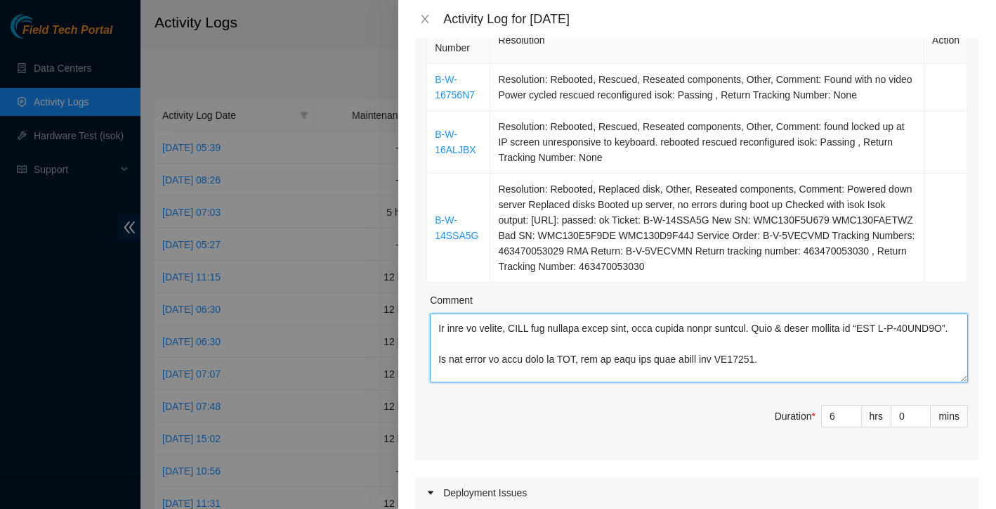
click at [487, 370] on textarea "Comment" at bounding box center [699, 347] width 538 height 69
click at [477, 365] on textarea "Comment" at bounding box center [699, 347] width 538 height 69
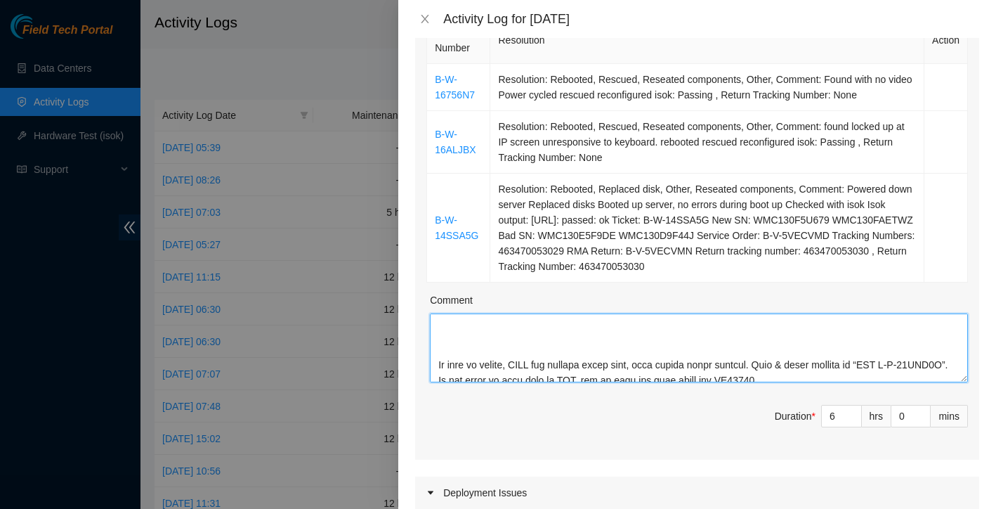
scroll to position [234, 0]
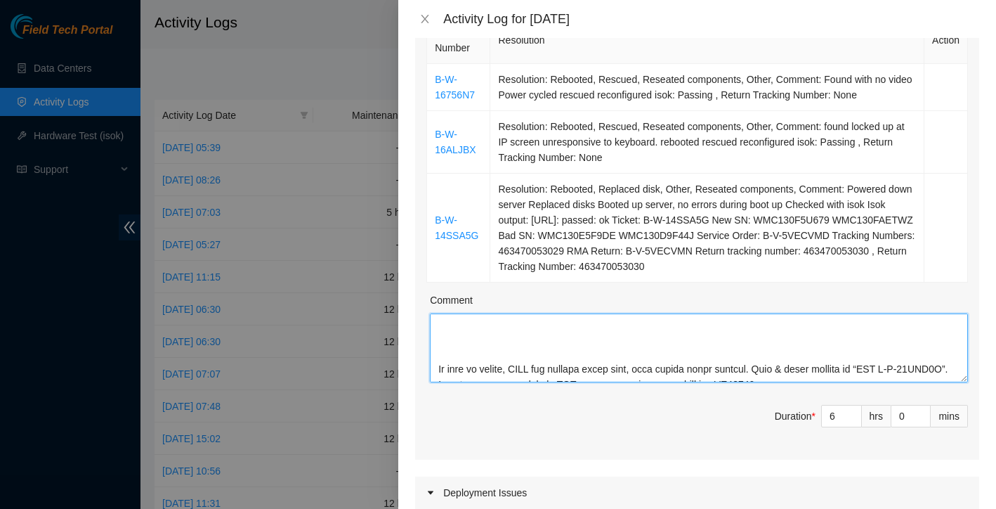
click at [461, 356] on textarea "Comment" at bounding box center [699, 347] width 538 height 69
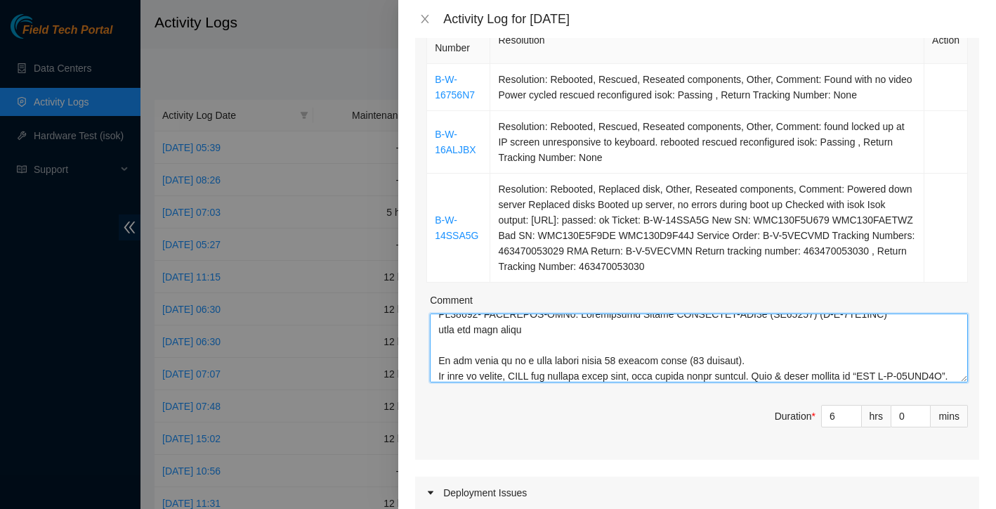
click at [456, 349] on textarea "Comment" at bounding box center [699, 347] width 538 height 69
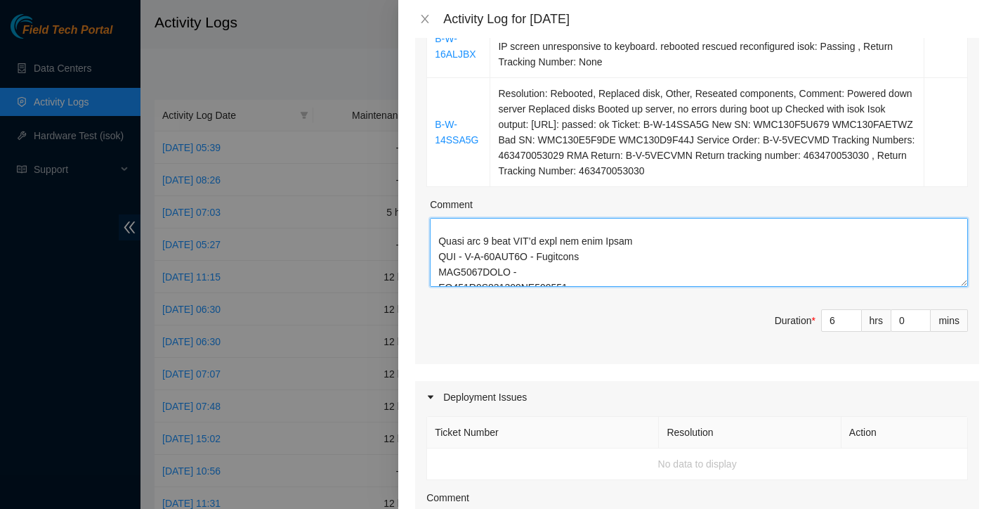
scroll to position [242, 0]
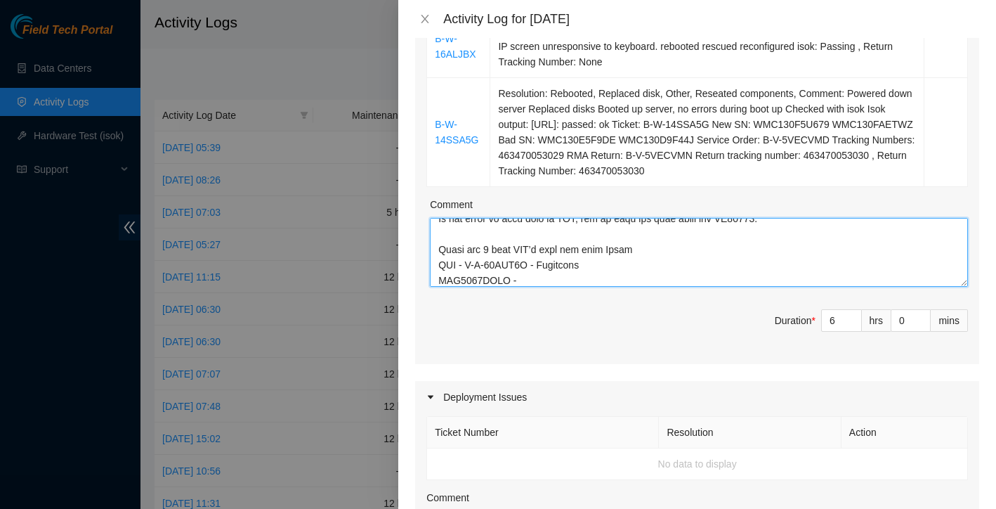
click at [573, 250] on textarea "Comment" at bounding box center [699, 252] width 538 height 69
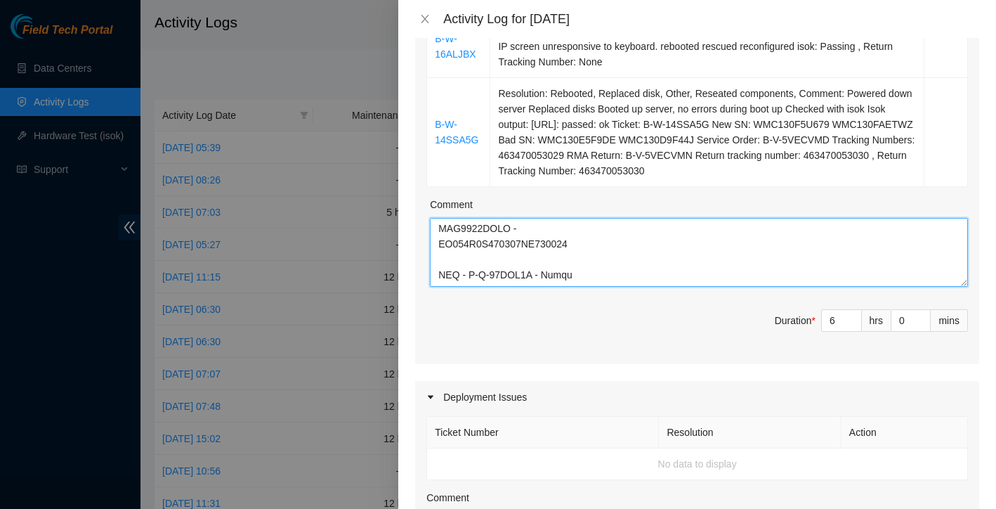
scroll to position [291, 0]
click at [519, 269] on textarea "Comment" at bounding box center [699, 252] width 538 height 69
click at [516, 267] on textarea "Comment" at bounding box center [699, 252] width 538 height 69
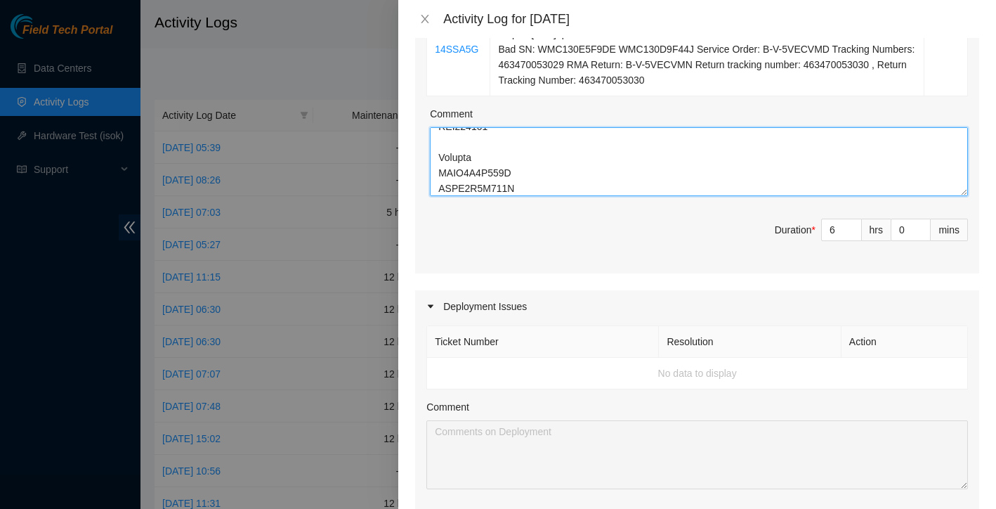
scroll to position [828, 0]
click at [476, 163] on textarea "Comment" at bounding box center [699, 161] width 538 height 69
click at [458, 143] on textarea "Comment" at bounding box center [699, 161] width 538 height 69
click at [458, 153] on textarea "Comment" at bounding box center [699, 161] width 538 height 69
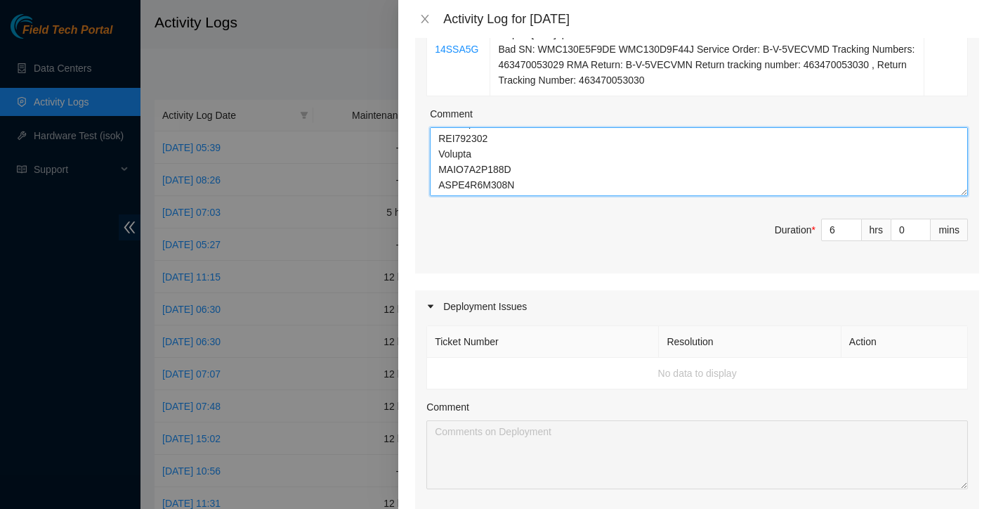
scroll to position [804, 0]
click at [542, 184] on textarea "Comment" at bounding box center [699, 161] width 538 height 69
click at [504, 178] on textarea "Comment" at bounding box center [699, 161] width 538 height 69
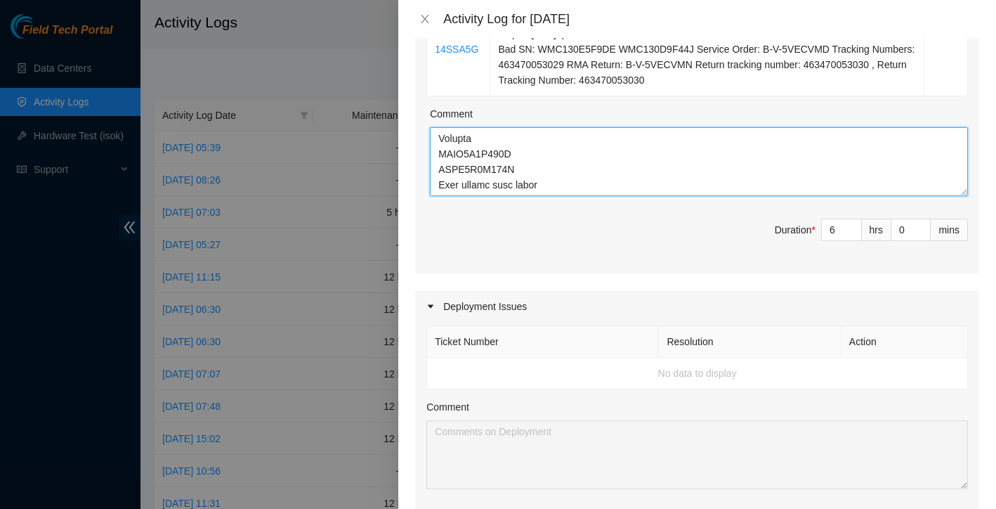
drag, startPoint x: 547, startPoint y: 185, endPoint x: 434, endPoint y: 181, distance: 113.2
click at [434, 181] on textarea "Comment" at bounding box center [699, 161] width 538 height 69
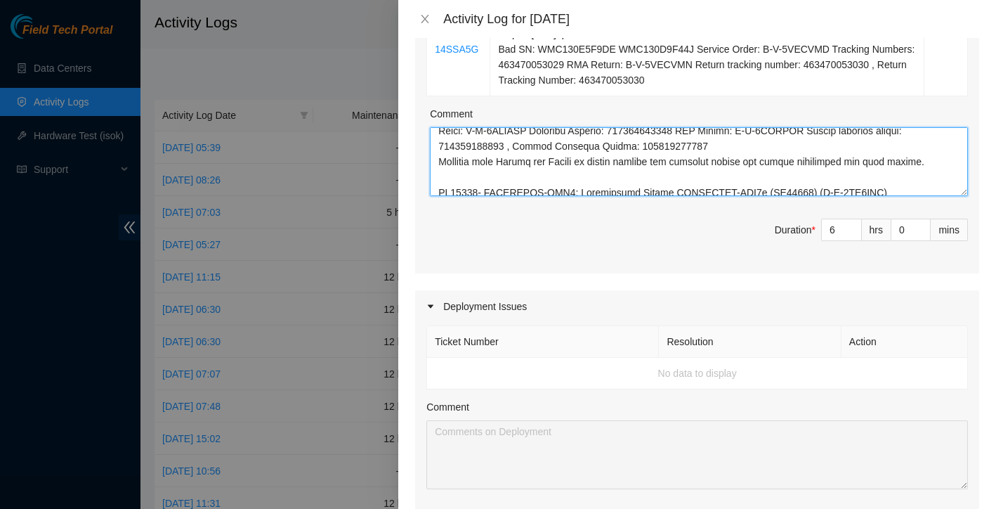
scroll to position [128, 0]
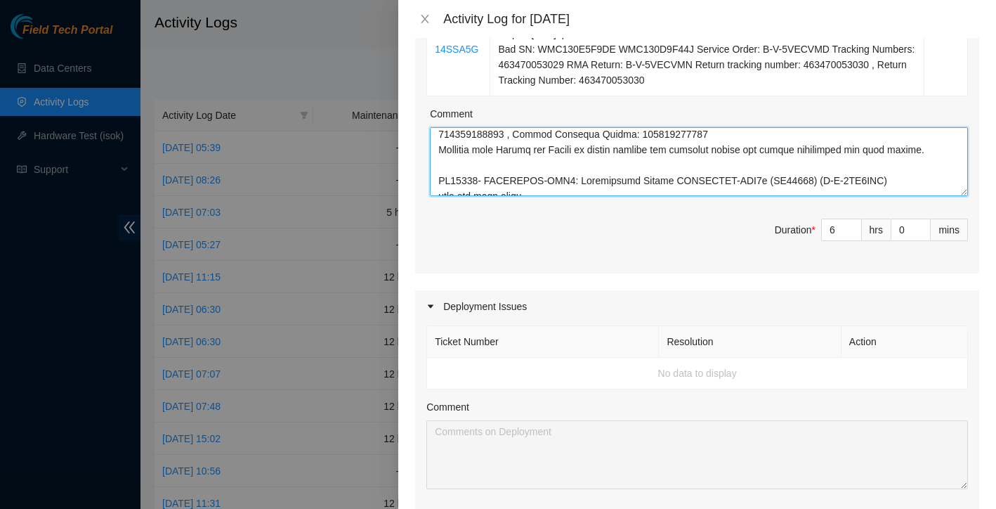
click at [935, 154] on textarea "Comment" at bounding box center [699, 161] width 538 height 69
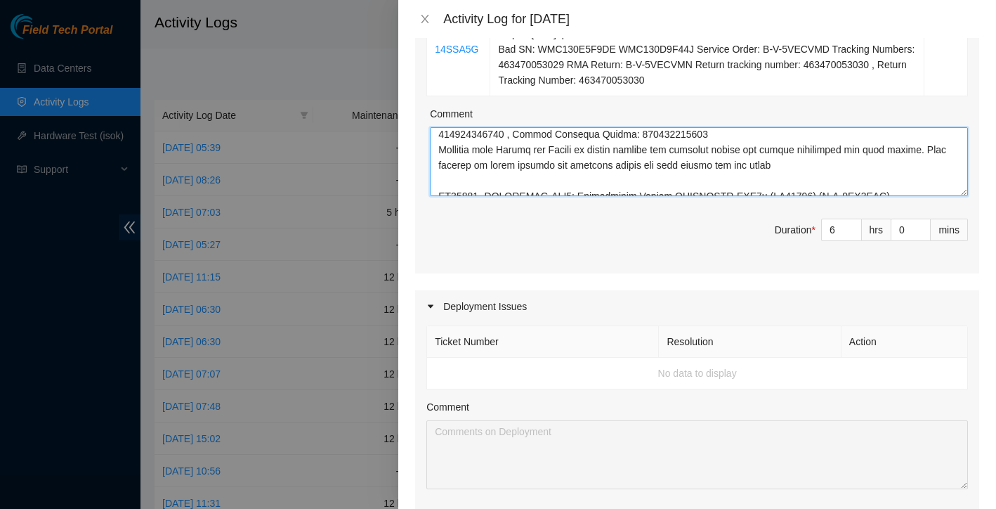
type textarea "B-W-16756N7 Resolution: Rebooted, Rescued, Reseated components, Other, Comment:…"
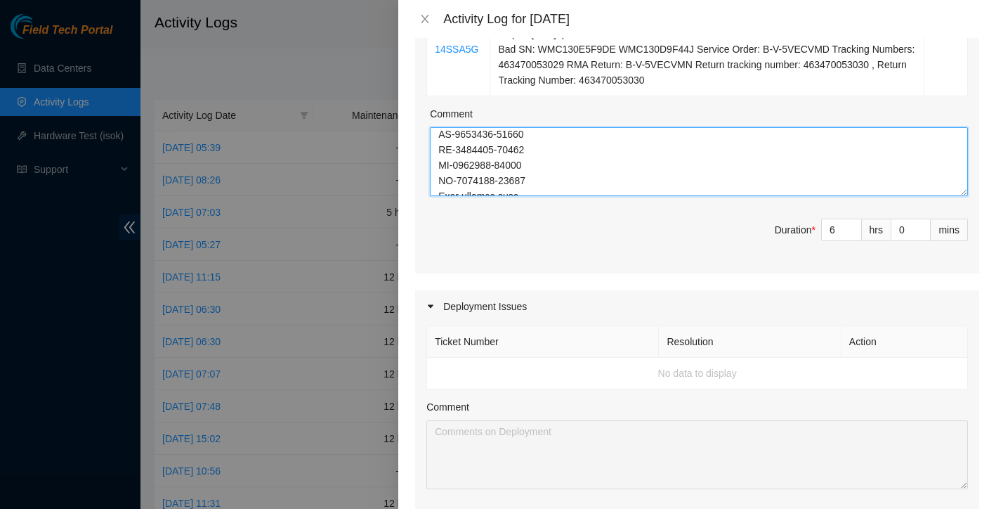
scroll to position [835, 0]
drag, startPoint x: 438, startPoint y: 141, endPoint x: 606, endPoint y: 370, distance: 284.0
click at [606, 370] on div "Maintenance Issues Ticket Number Resolution Action B-W-16756N7 Resolution: Rebo…" at bounding box center [697, 287] width 564 height 984
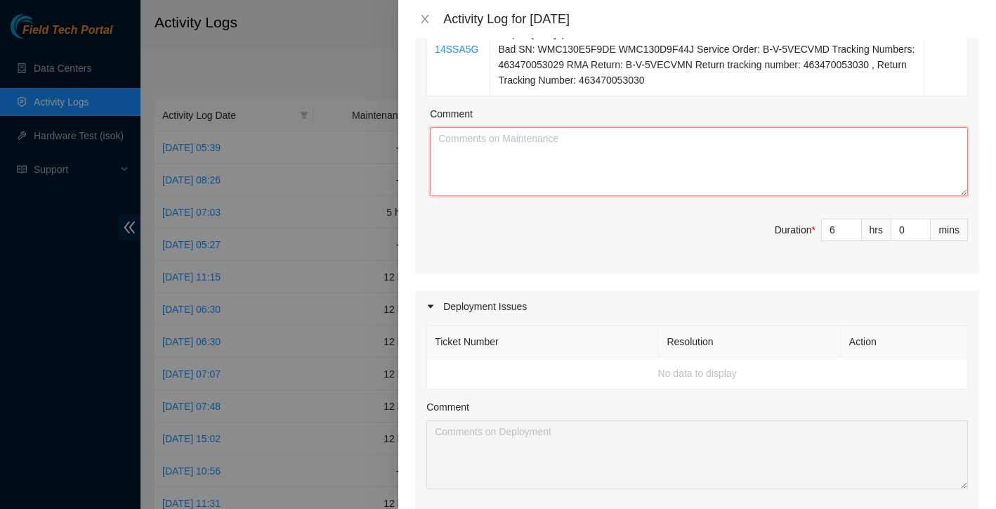
scroll to position [0, 0]
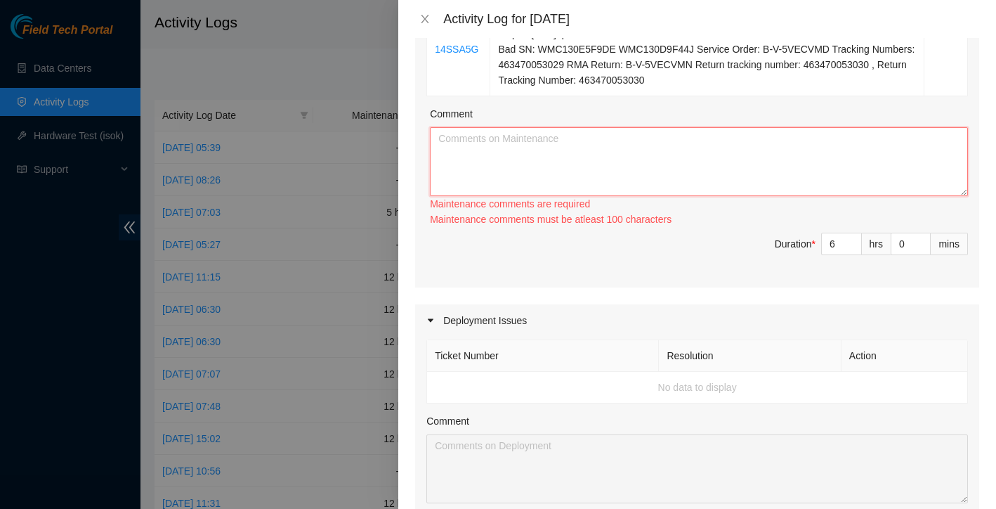
paste textarea "Ticket Resolutions: B-W-16756N7 Issue: Server found with no video. Resolution: …"
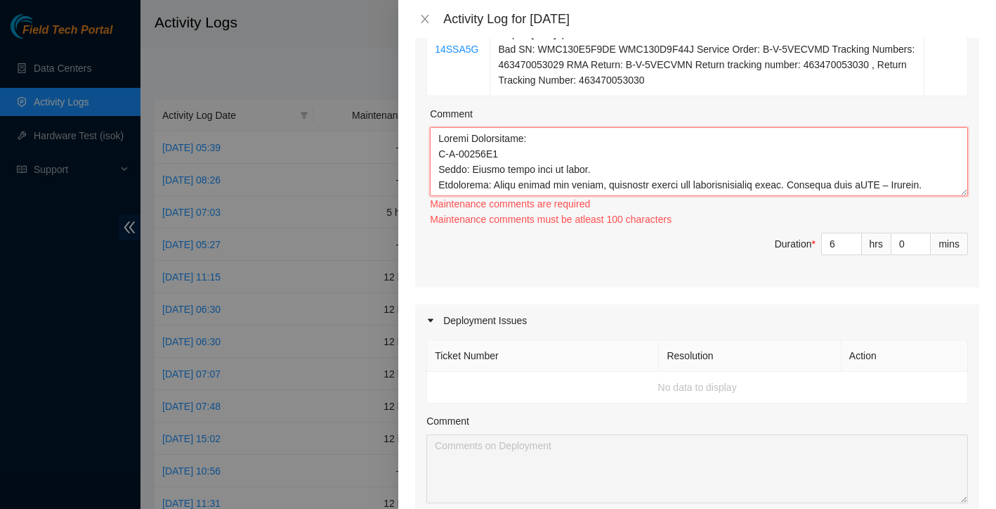
scroll to position [1144, 0]
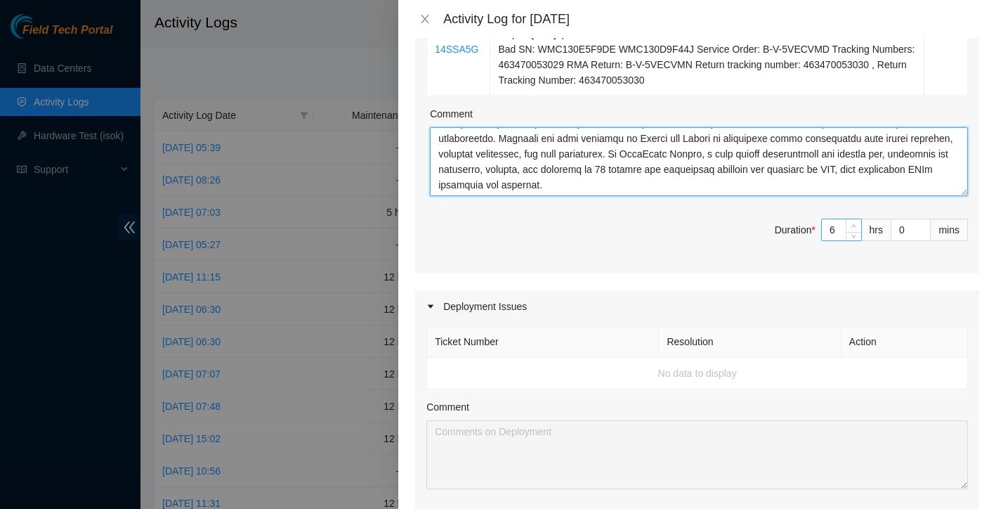
type textarea "Ticket Resolutions: B-W-16756N7 Issue: Server found with no video. Resolution: …"
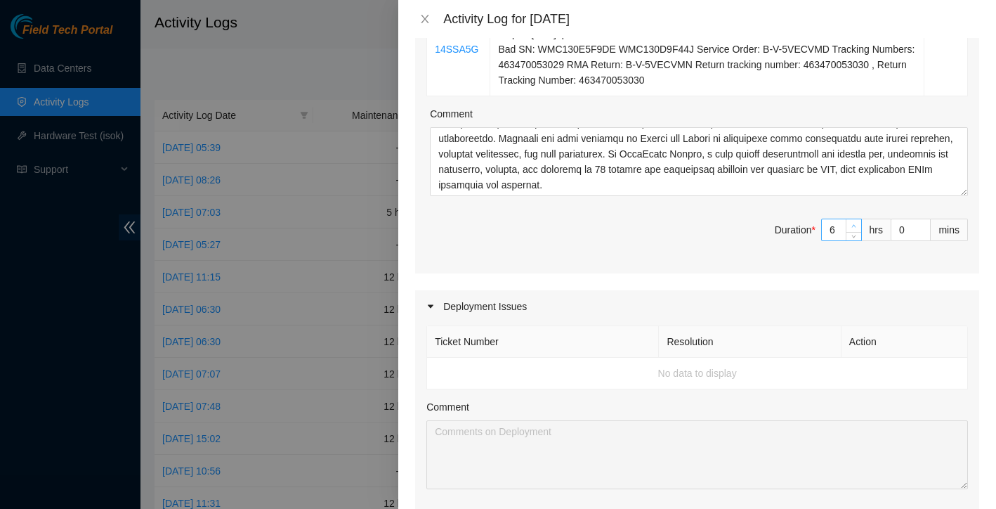
type input "7"
click at [857, 226] on span "up" at bounding box center [854, 226] width 8 height 8
type input "8"
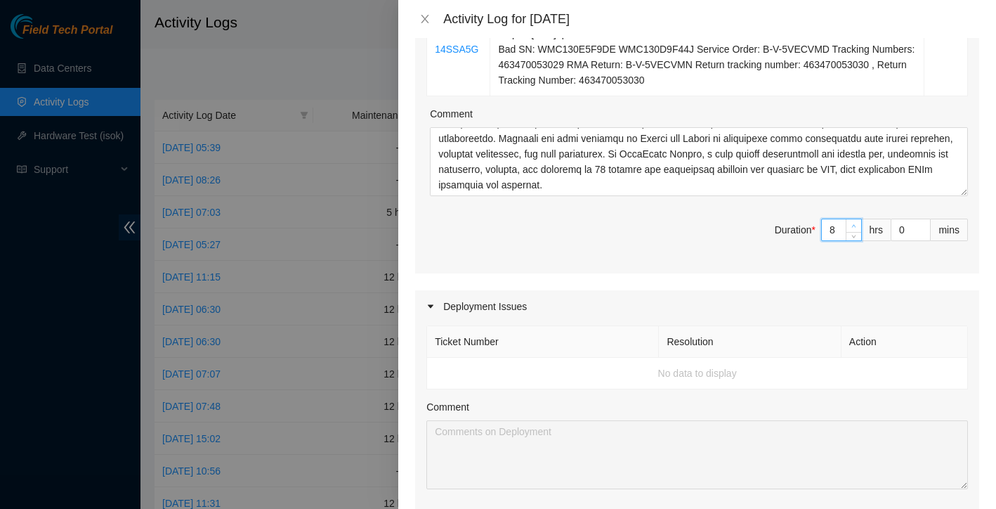
click at [857, 226] on span "up" at bounding box center [854, 226] width 8 height 8
type input "9"
click at [857, 226] on span "up" at bounding box center [854, 226] width 8 height 8
type input "10"
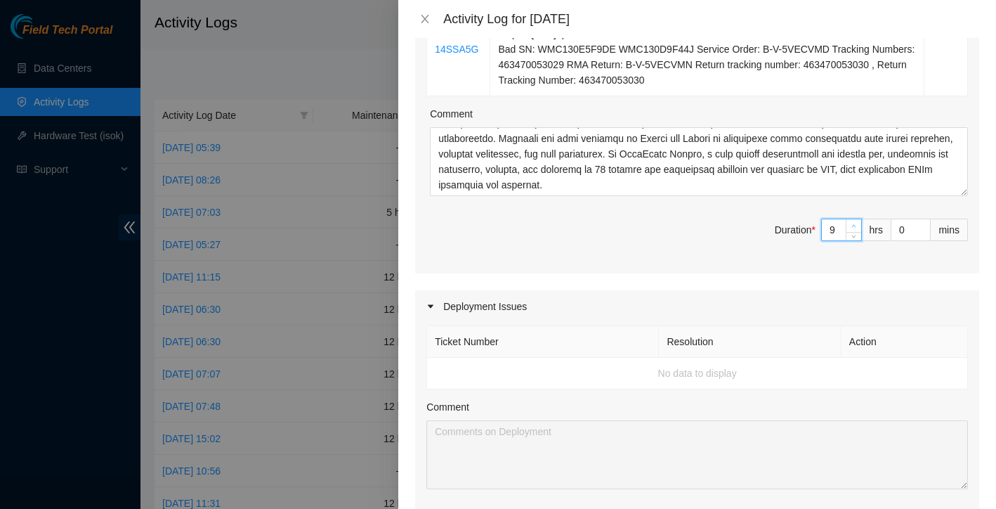
type input "10"
click at [857, 226] on span "up" at bounding box center [854, 226] width 8 height 8
type input "11"
click at [857, 226] on span "up" at bounding box center [854, 226] width 8 height 8
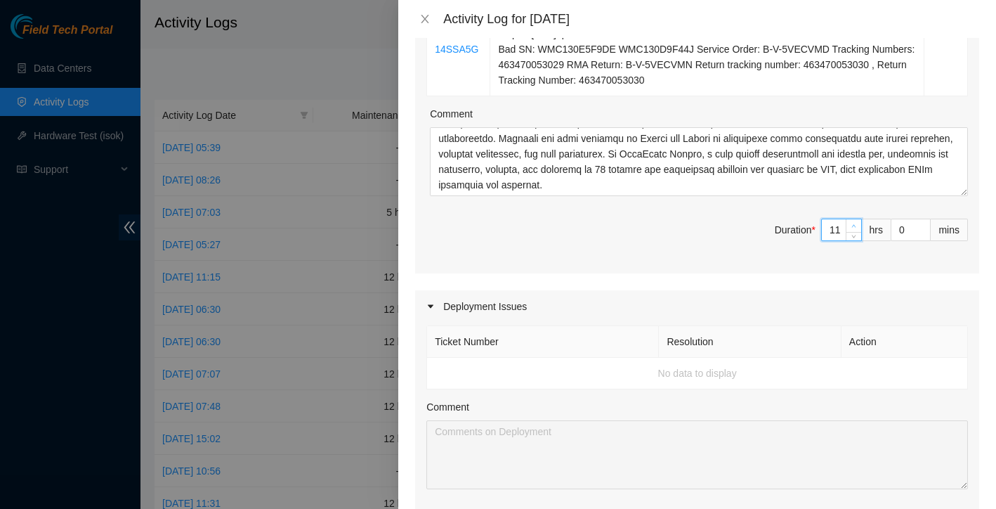
type input "12"
click at [857, 226] on span "up" at bounding box center [854, 226] width 8 height 8
click at [667, 249] on span "Duration * 12 hrs 0 mins" at bounding box center [697, 238] width 542 height 39
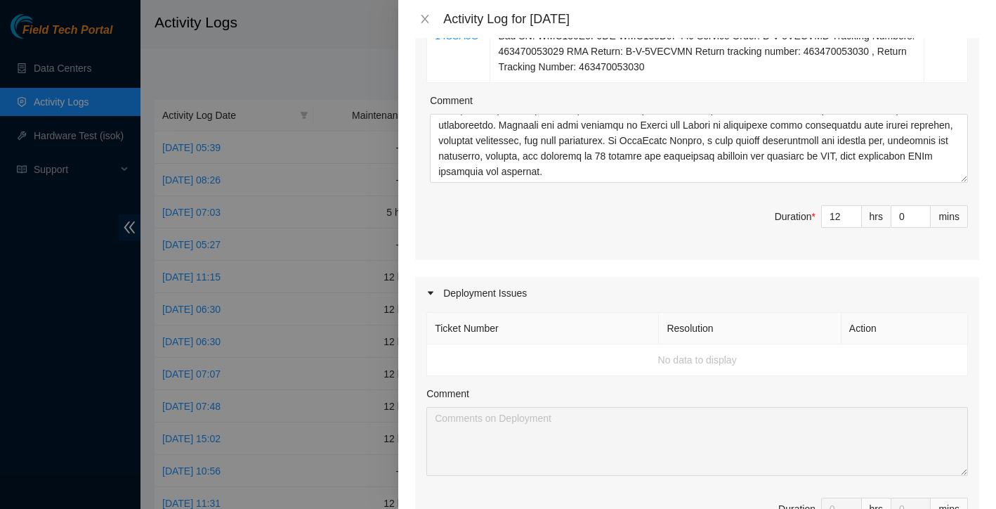
scroll to position [384, 0]
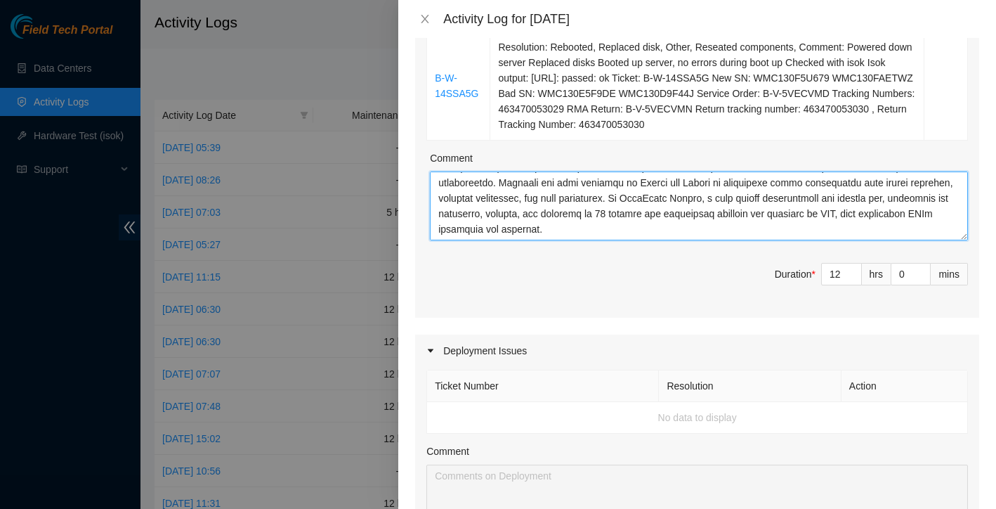
click at [578, 235] on textarea "Comment" at bounding box center [699, 205] width 538 height 69
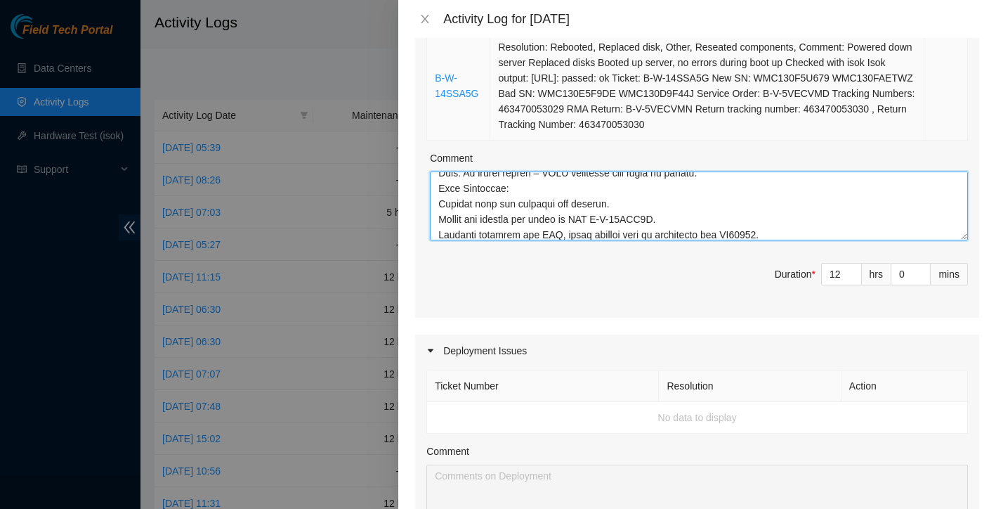
scroll to position [0, 0]
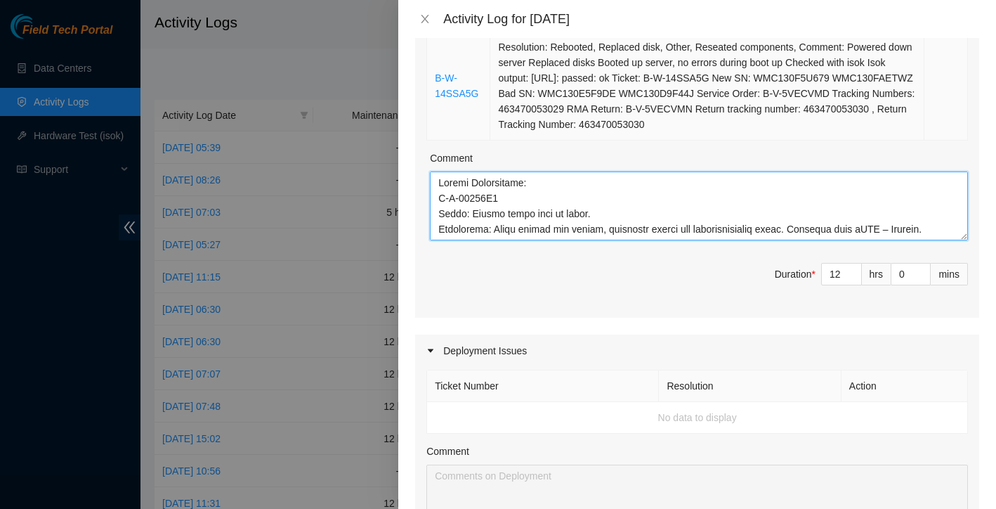
drag, startPoint x: 581, startPoint y: 226, endPoint x: 522, endPoint y: 98, distance: 140.8
click at [522, 98] on div "Ticket Number Resolution Action B-W-16756N7 Resolution: Rebooted, Rescued, Rese…" at bounding box center [697, 94] width 564 height 446
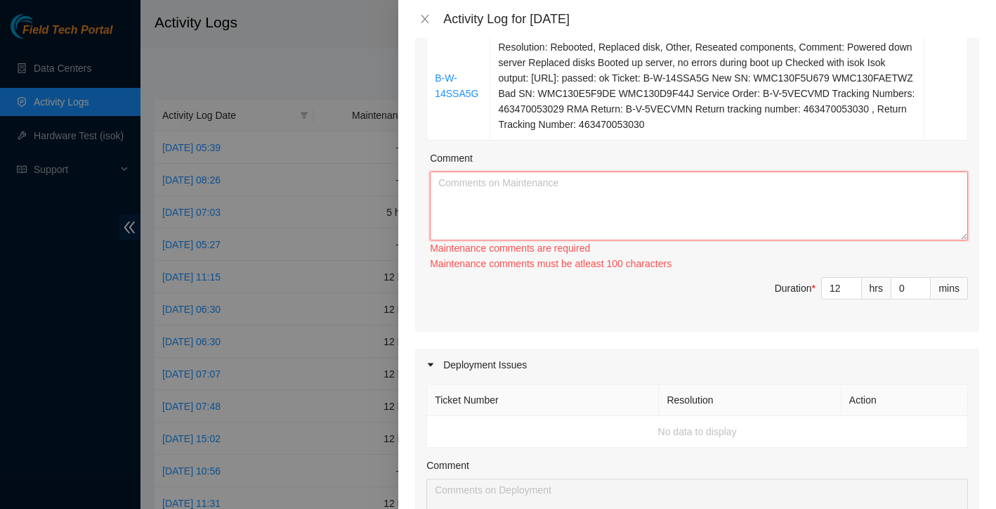
paste textarea "QTS Irving Ticket Resolutions: B-W-16756N7 Issue: Server found with no video. R…"
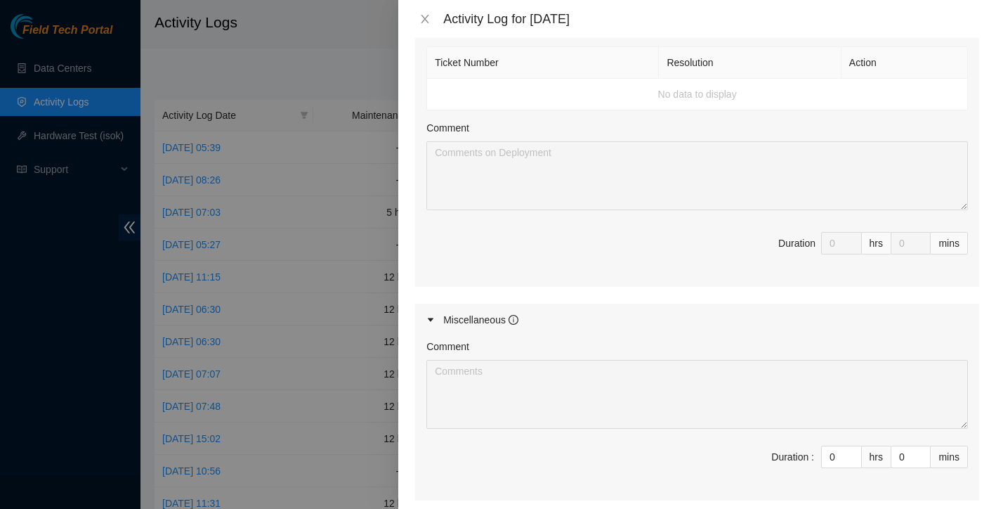
scroll to position [364, 0]
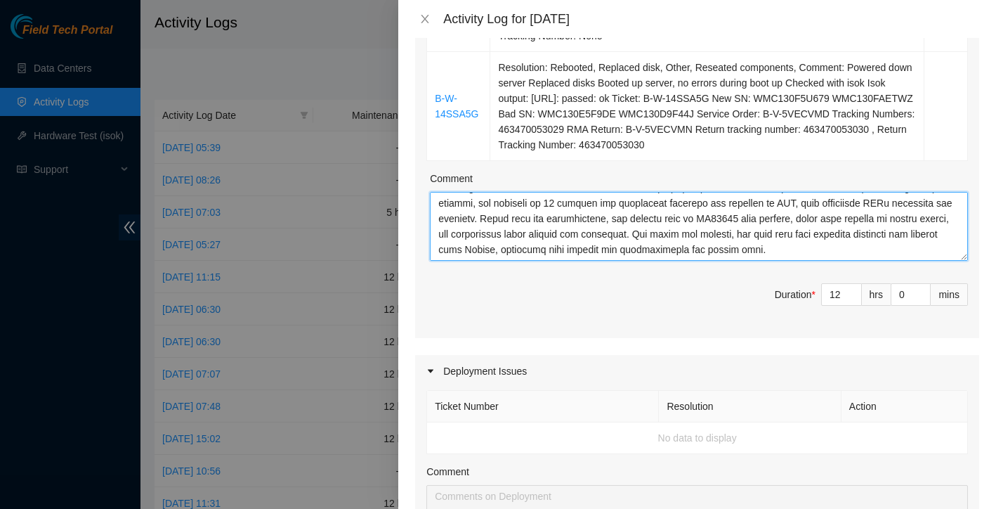
click at [907, 252] on textarea "Comment" at bounding box center [699, 226] width 538 height 69
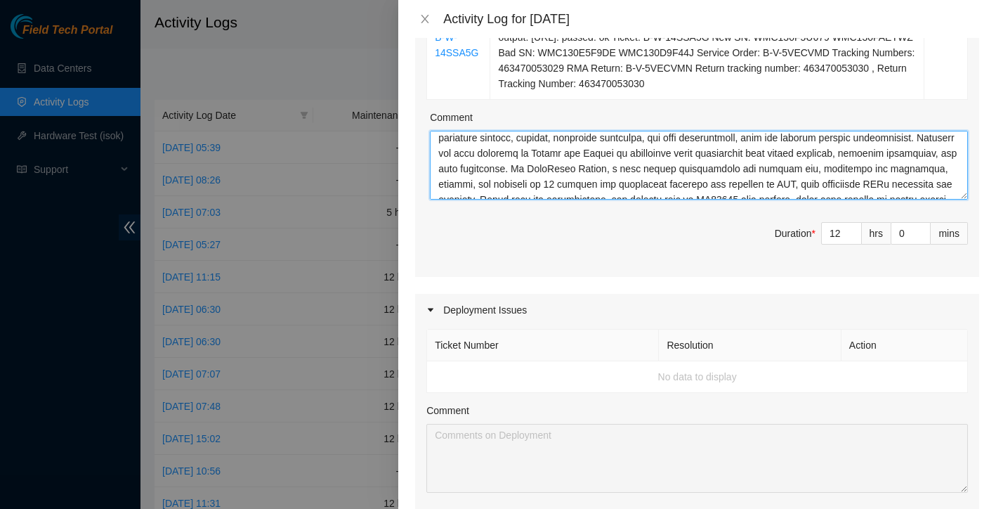
scroll to position [1268, 0]
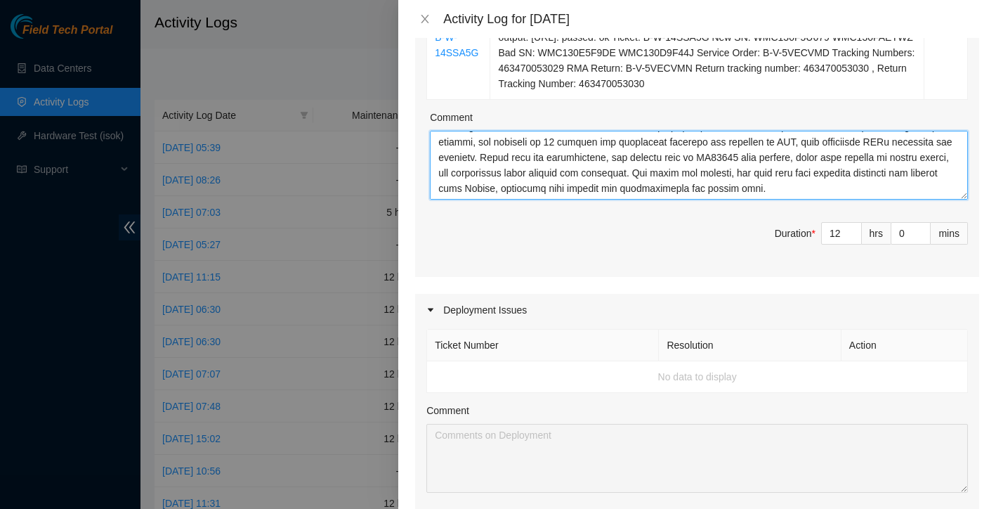
drag, startPoint x: 437, startPoint y: 146, endPoint x: 571, endPoint y: 271, distance: 182.9
click at [571, 271] on div "Ticket Number Resolution Action B-W-16756N7 Resolution: Rebooted, Rescued, Rese…" at bounding box center [697, 54] width 564 height 446
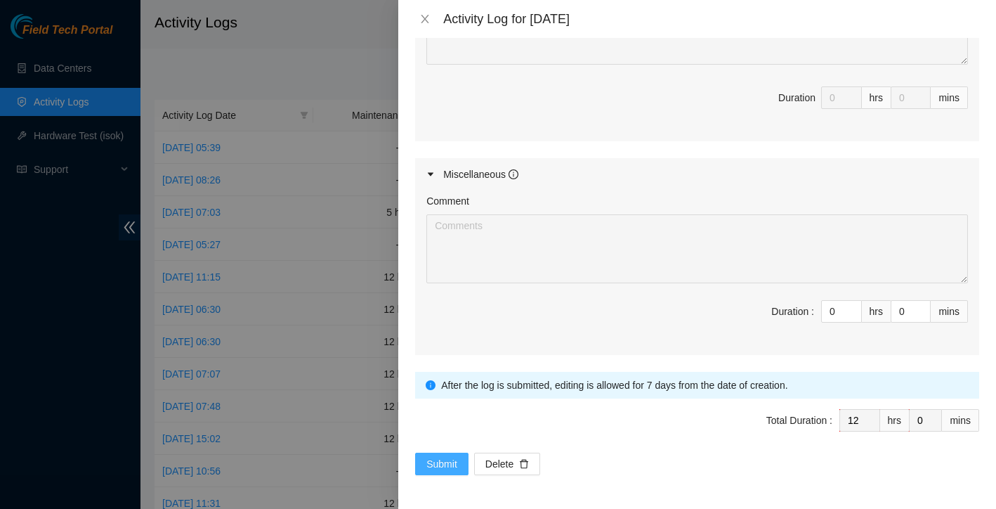
scroll to position [853, 0]
type textarea "QTS Irving Ticket Resolutions: B-W-16756N7 Issue: Server found with no video. R…"
click at [448, 463] on span "Submit" at bounding box center [441, 463] width 31 height 15
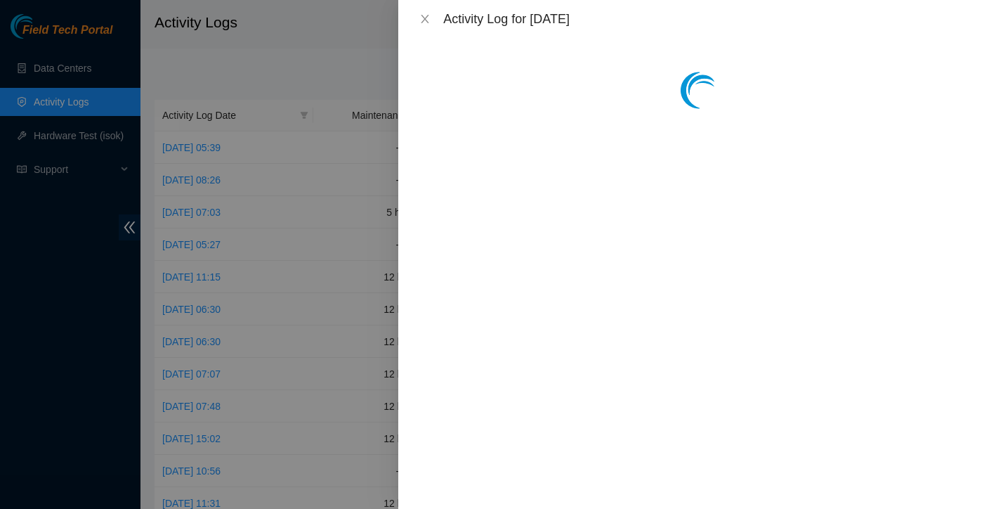
scroll to position [0, 0]
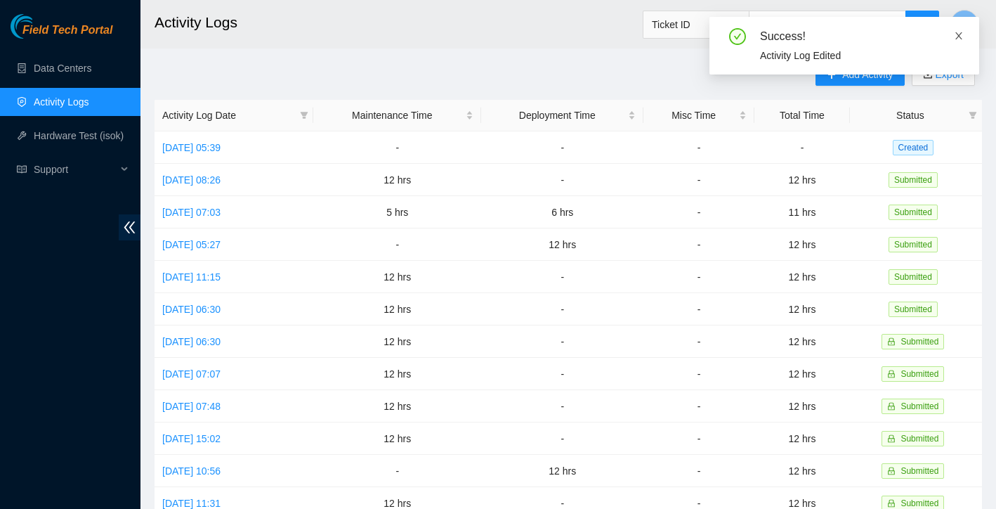
click at [959, 36] on icon "close" at bounding box center [959, 35] width 7 height 7
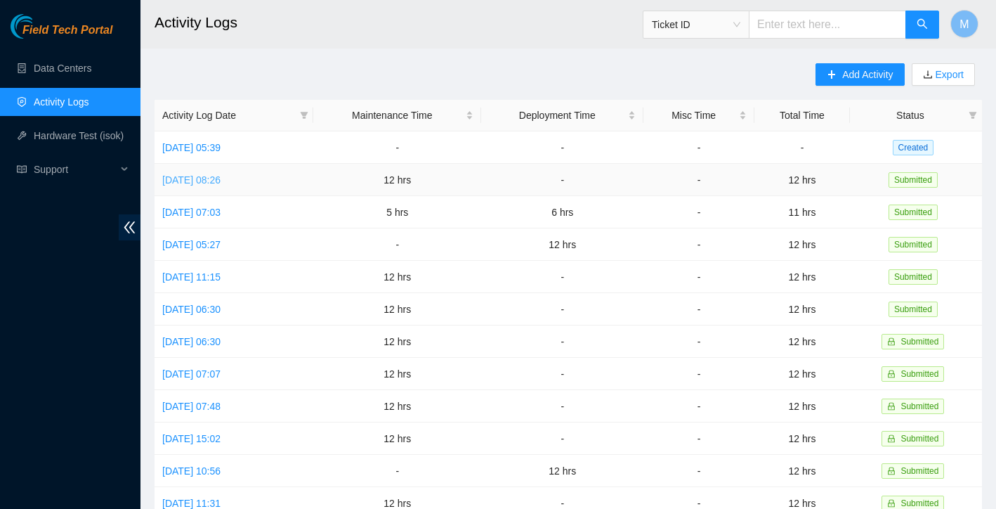
click at [221, 174] on link "Tue, 16 Sep 2025 08:26" at bounding box center [191, 179] width 58 height 11
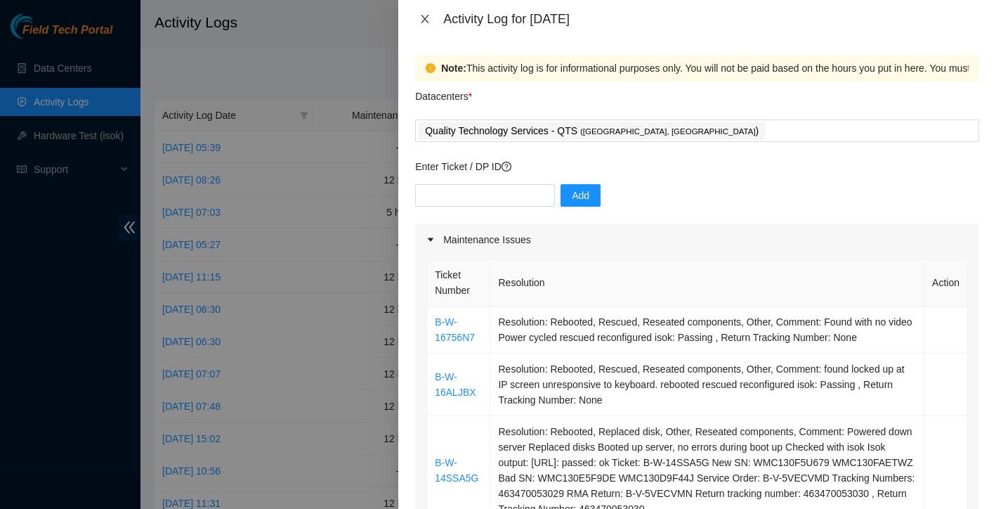
click at [424, 20] on icon "close" at bounding box center [426, 19] width 8 height 8
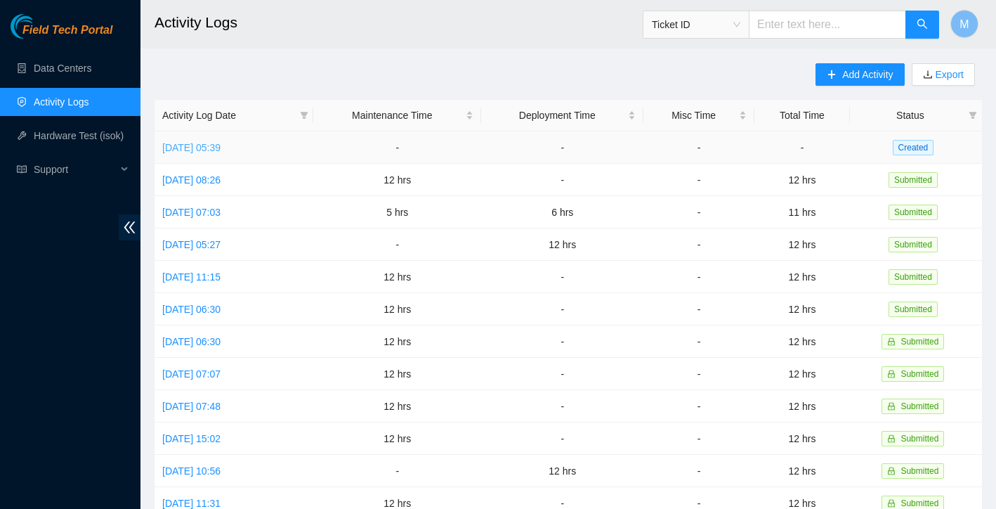
click at [216, 145] on link "Wed, 17 Sep 2025 05:39" at bounding box center [191, 147] width 58 height 11
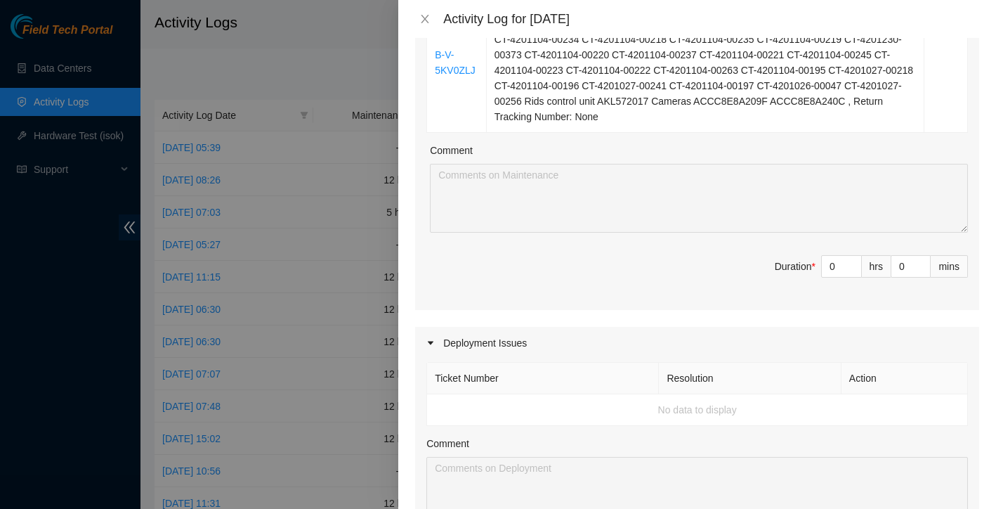
scroll to position [172, 0]
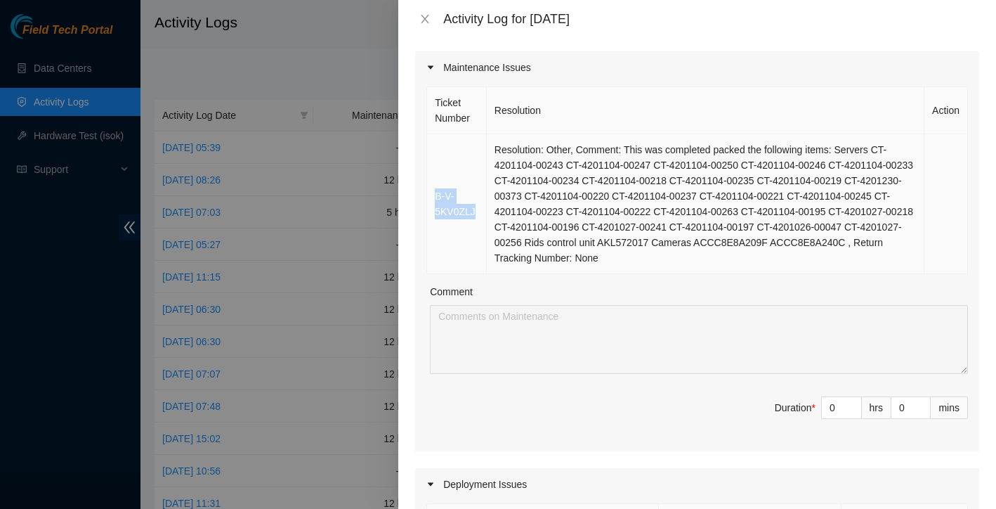
drag, startPoint x: 434, startPoint y: 198, endPoint x: 478, endPoint y: 223, distance: 51.6
click at [478, 223] on td "B-V-5KV0ZLJ" at bounding box center [457, 204] width 60 height 140
copy link "B-V-5KV0ZLJ"
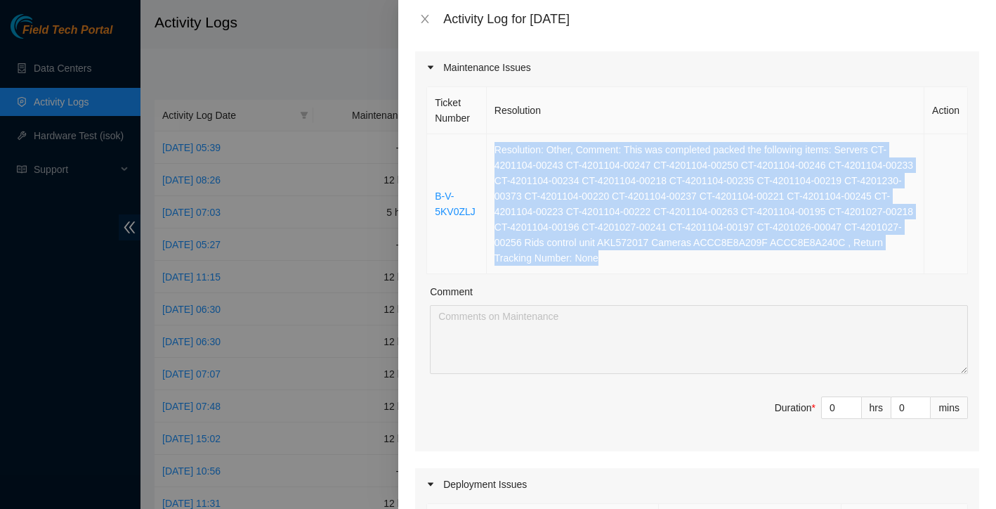
drag, startPoint x: 494, startPoint y: 150, endPoint x: 609, endPoint y: 284, distance: 176.9
click at [609, 274] on td "Resolution: Other, Comment: This was completed packed the following items: Serv…" at bounding box center [706, 204] width 438 height 140
copy td "Resolution: Other, Comment: This was completed packed the following items: Serv…"
